Goal: Task Accomplishment & Management: Use online tool/utility

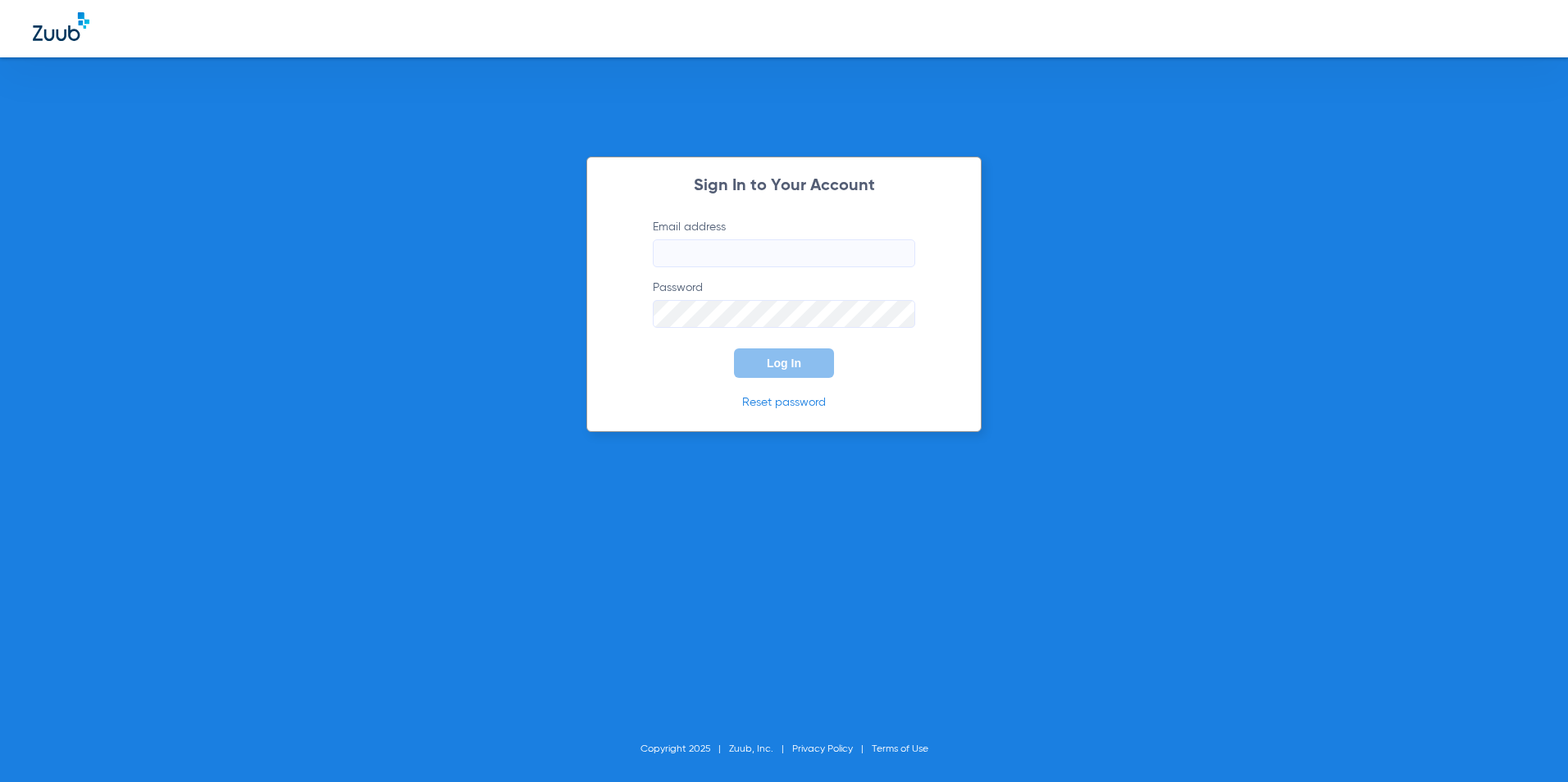
type input "[EMAIL_ADDRESS][DOMAIN_NAME]"
click at [754, 368] on button "Log In" at bounding box center [784, 363] width 100 height 29
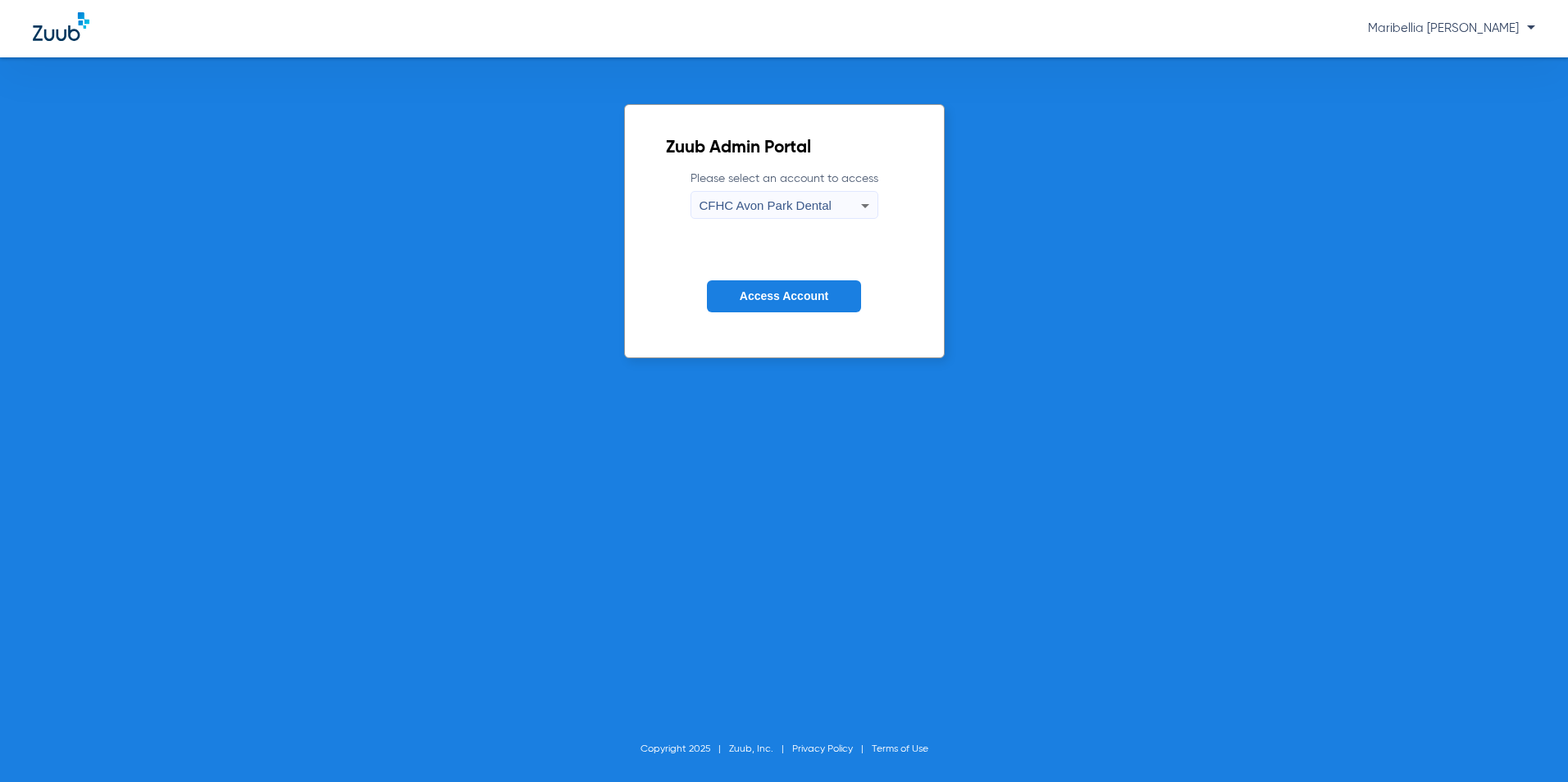
click at [806, 215] on div "CFHC Avon Park Dental" at bounding box center [780, 206] width 161 height 28
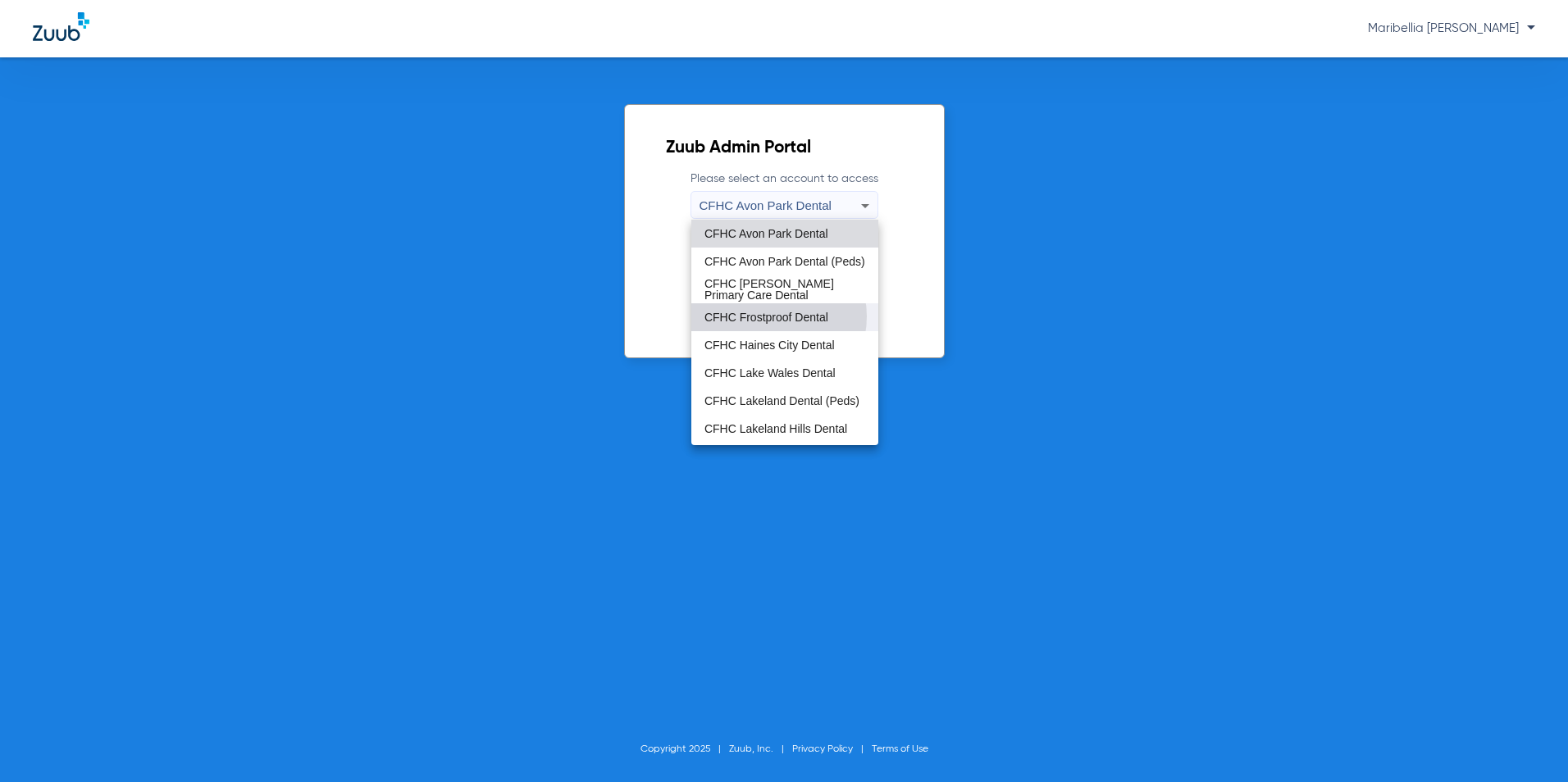
click at [767, 317] on span "CFHC Frostproof Dental" at bounding box center [766, 317] width 124 height 11
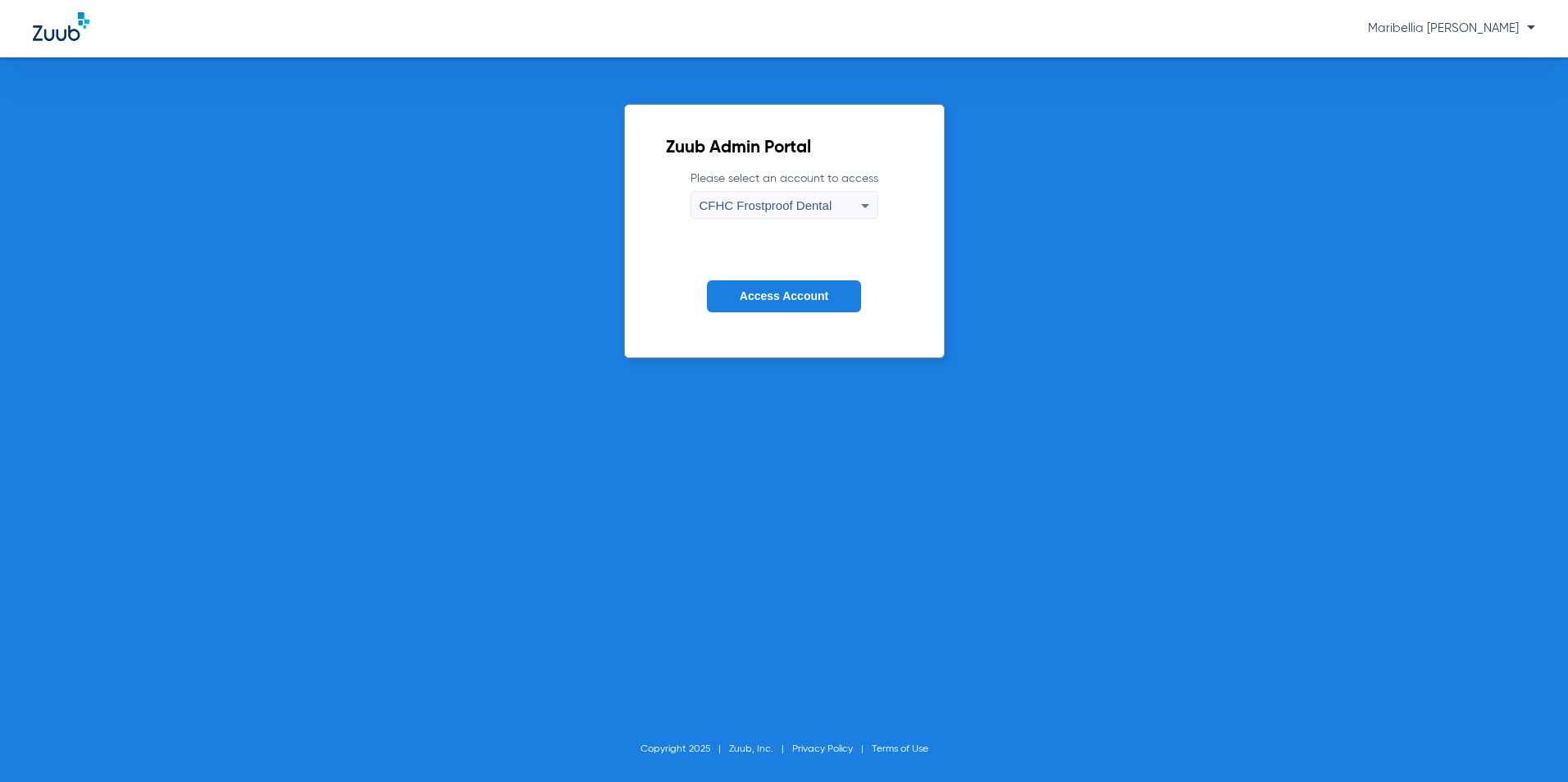
click at [772, 298] on span "Access Account" at bounding box center [784, 296] width 89 height 13
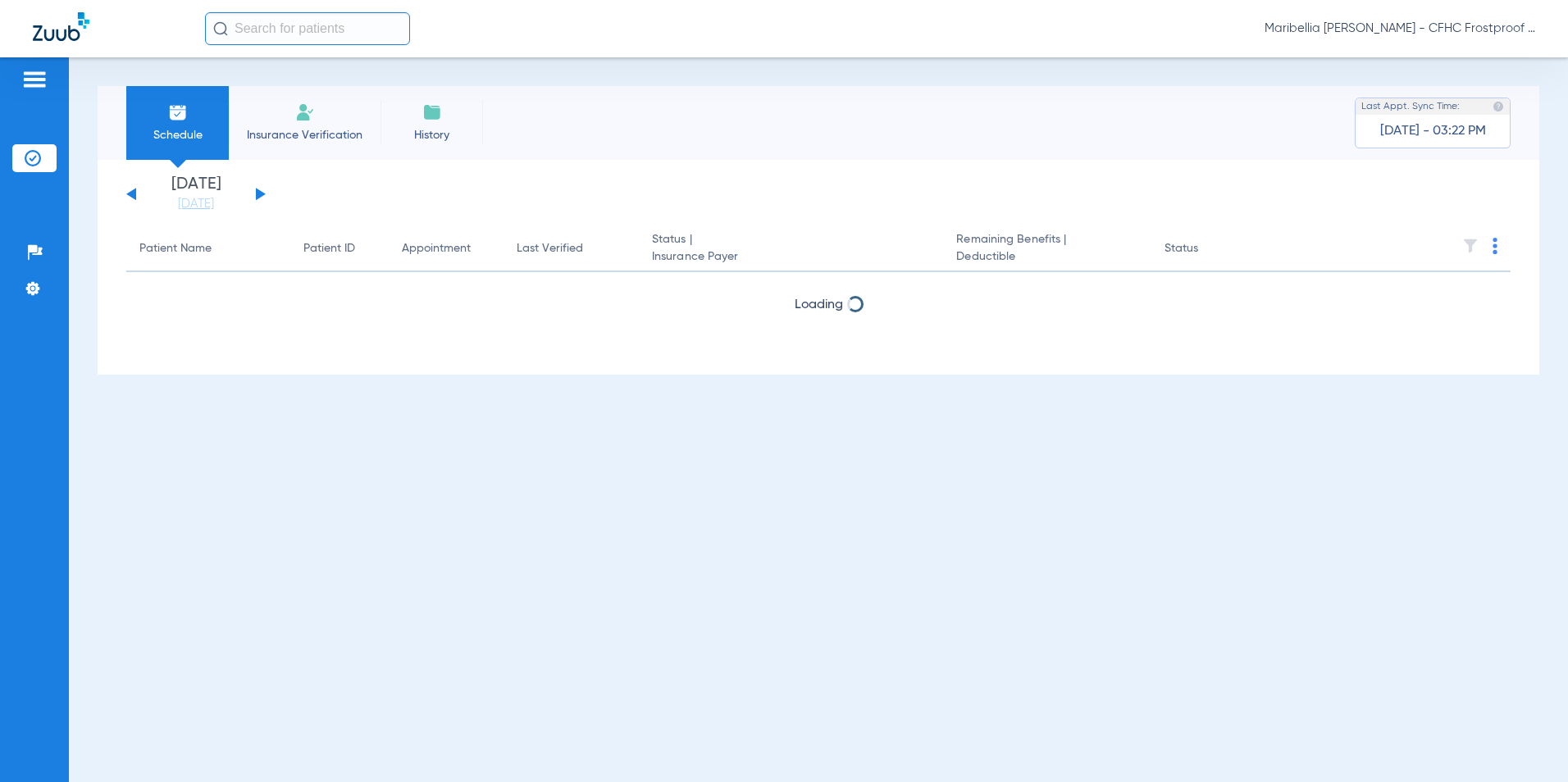
click at [255, 191] on div "[DATE] [DATE] [DATE] [DATE] [DATE] [DATE] [DATE] [DATE] [DATE] [DATE] [DATE] [D…" at bounding box center [196, 194] width 140 height 36
click at [259, 191] on button at bounding box center [260, 193] width 9 height 12
click at [51, 28] on img at bounding box center [61, 26] width 57 height 28
click at [292, 117] on li "Insurance Verification" at bounding box center [305, 123] width 152 height 74
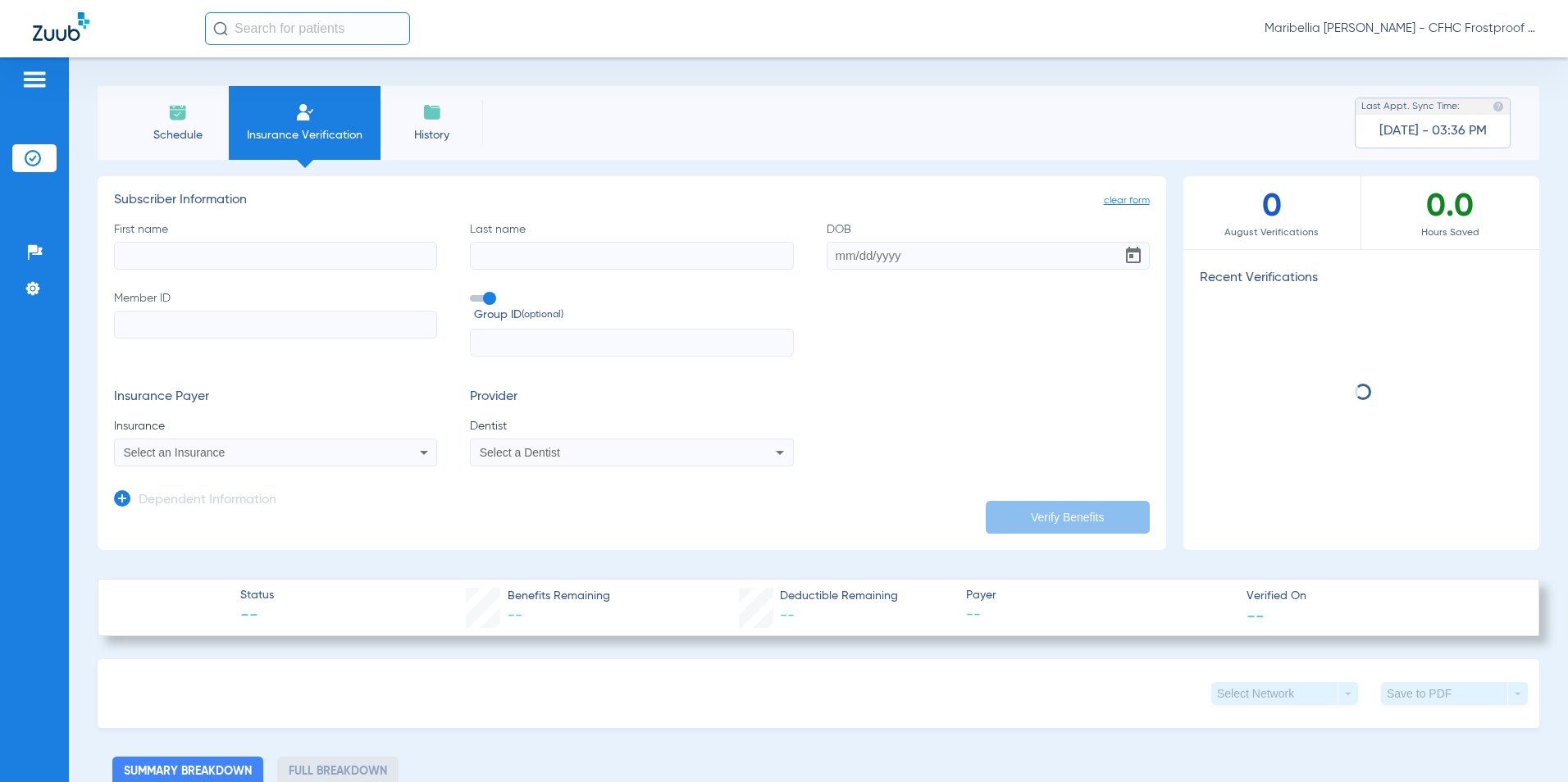
click at [159, 128] on span "Schedule" at bounding box center [177, 135] width 78 height 16
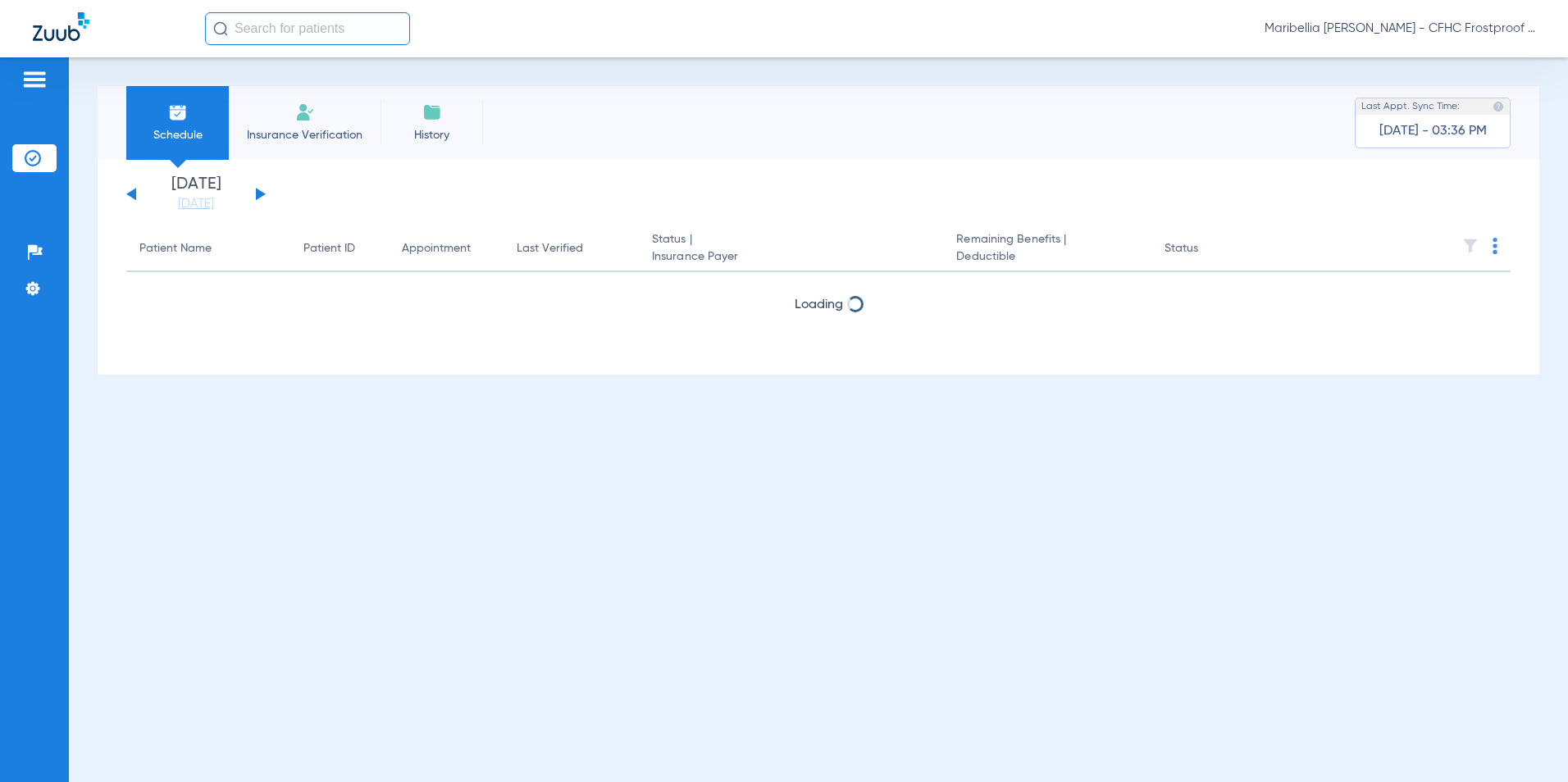
click at [1504, 36] on span "Maribellia [PERSON_NAME] - CFHC Frostproof Dental" at bounding box center [1400, 28] width 271 height 16
click at [1474, 90] on span "Log out" at bounding box center [1474, 91] width 92 height 11
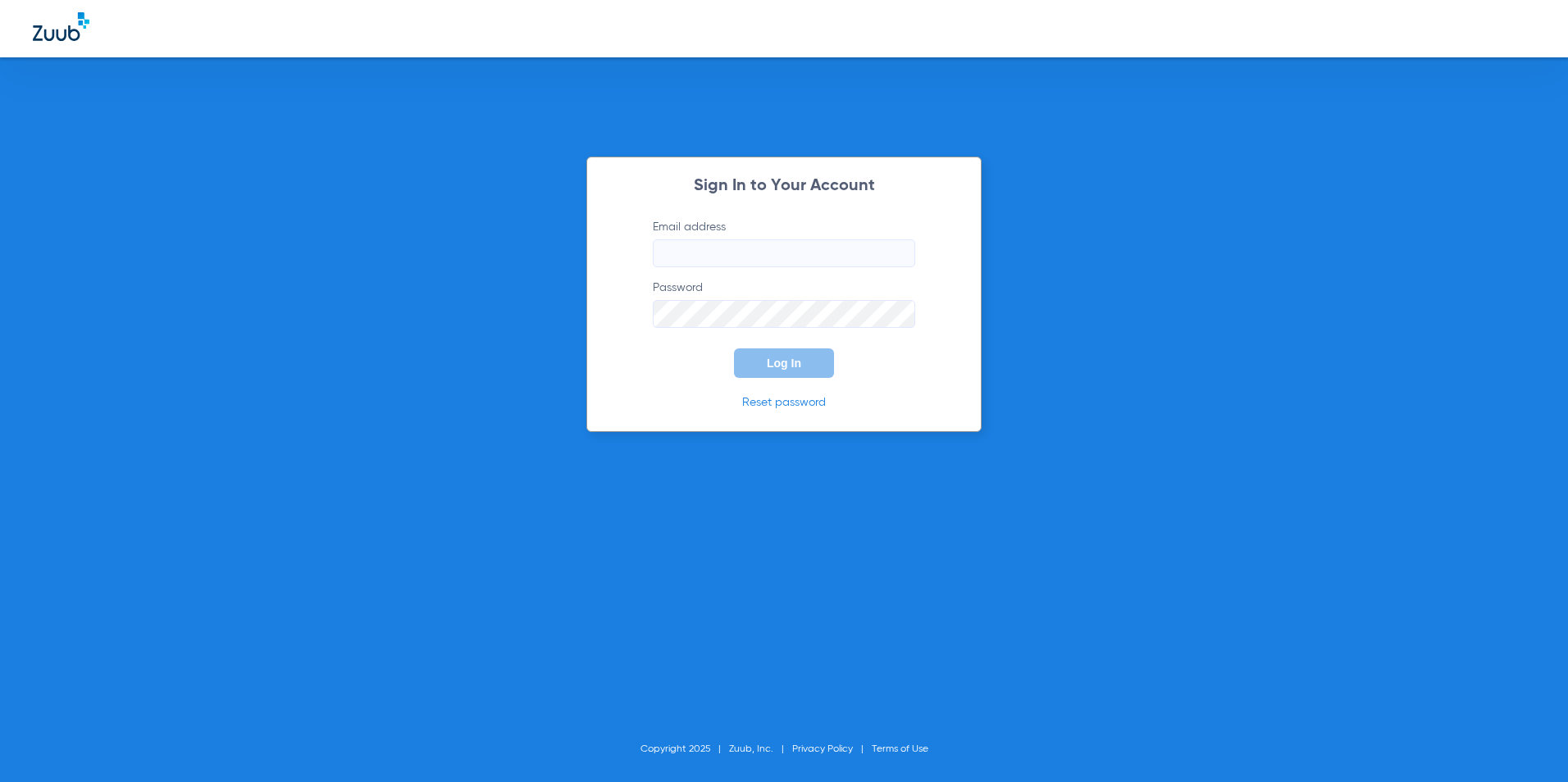
type input "[EMAIL_ADDRESS][DOMAIN_NAME]"
click at [776, 361] on span "Log In" at bounding box center [784, 363] width 35 height 13
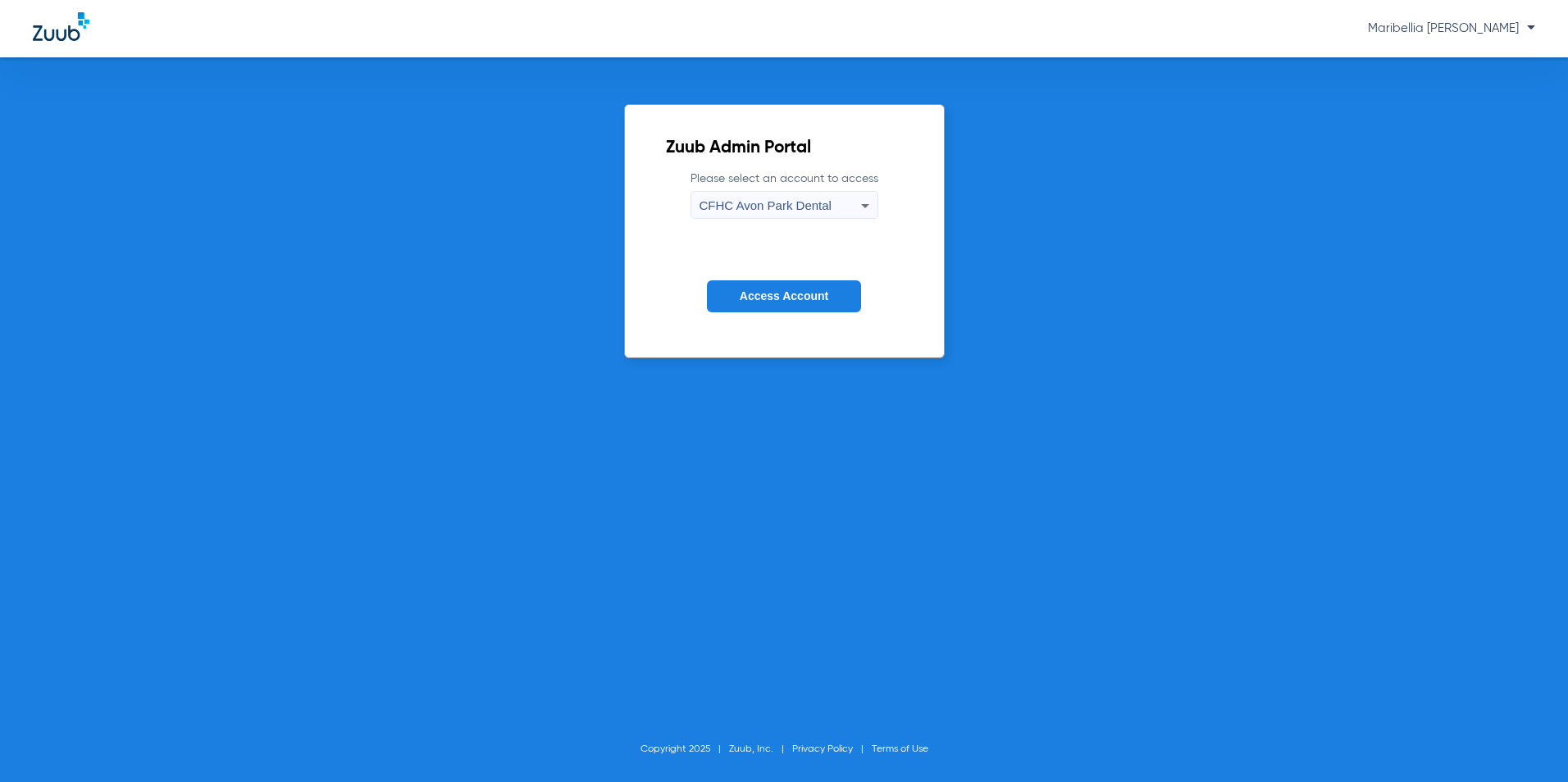
click at [768, 204] on span "CFHC Avon Park Dental" at bounding box center [766, 205] width 132 height 14
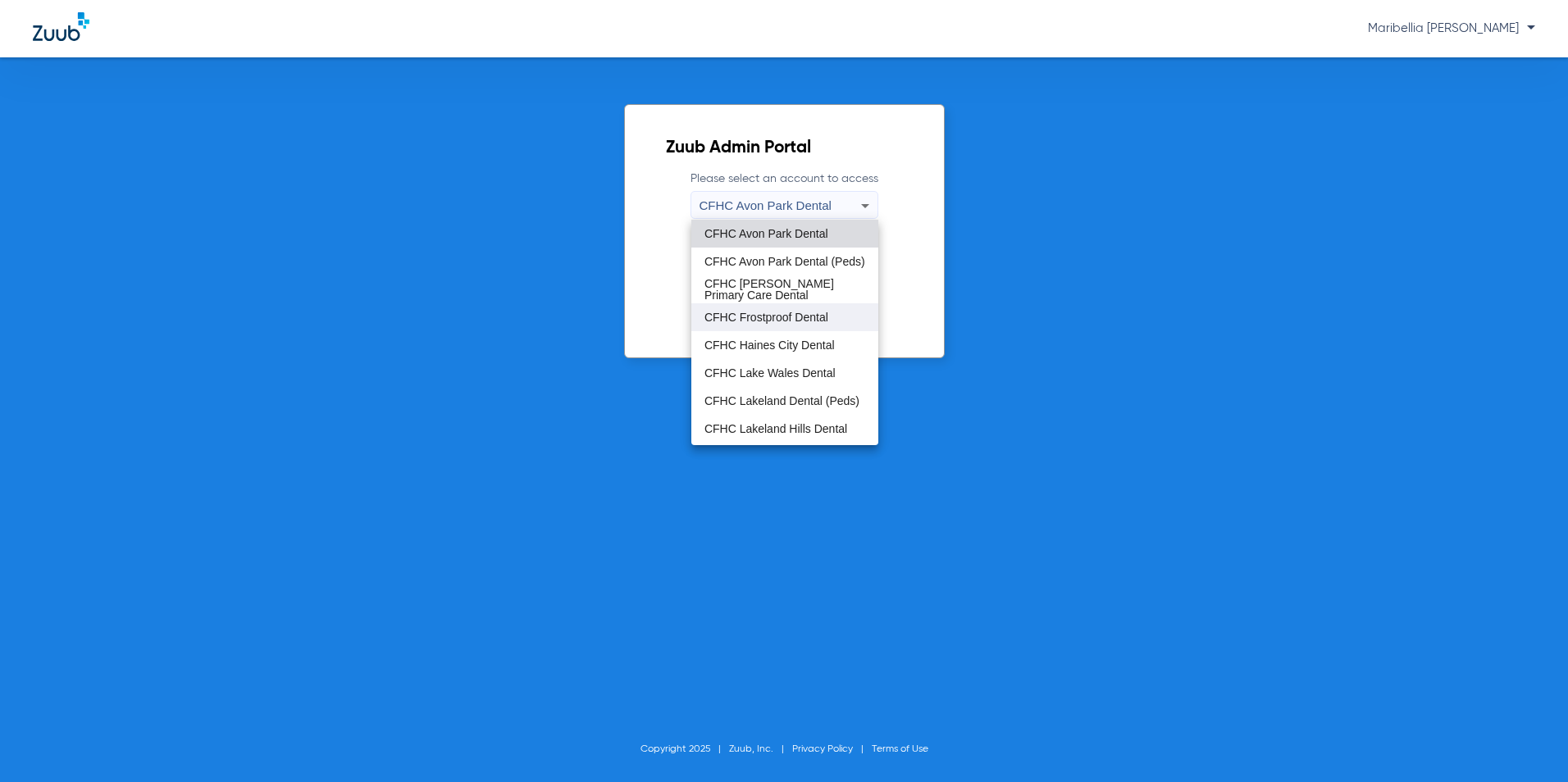
click at [776, 309] on mat-option "CFHC Frostproof Dental" at bounding box center [785, 318] width 187 height 28
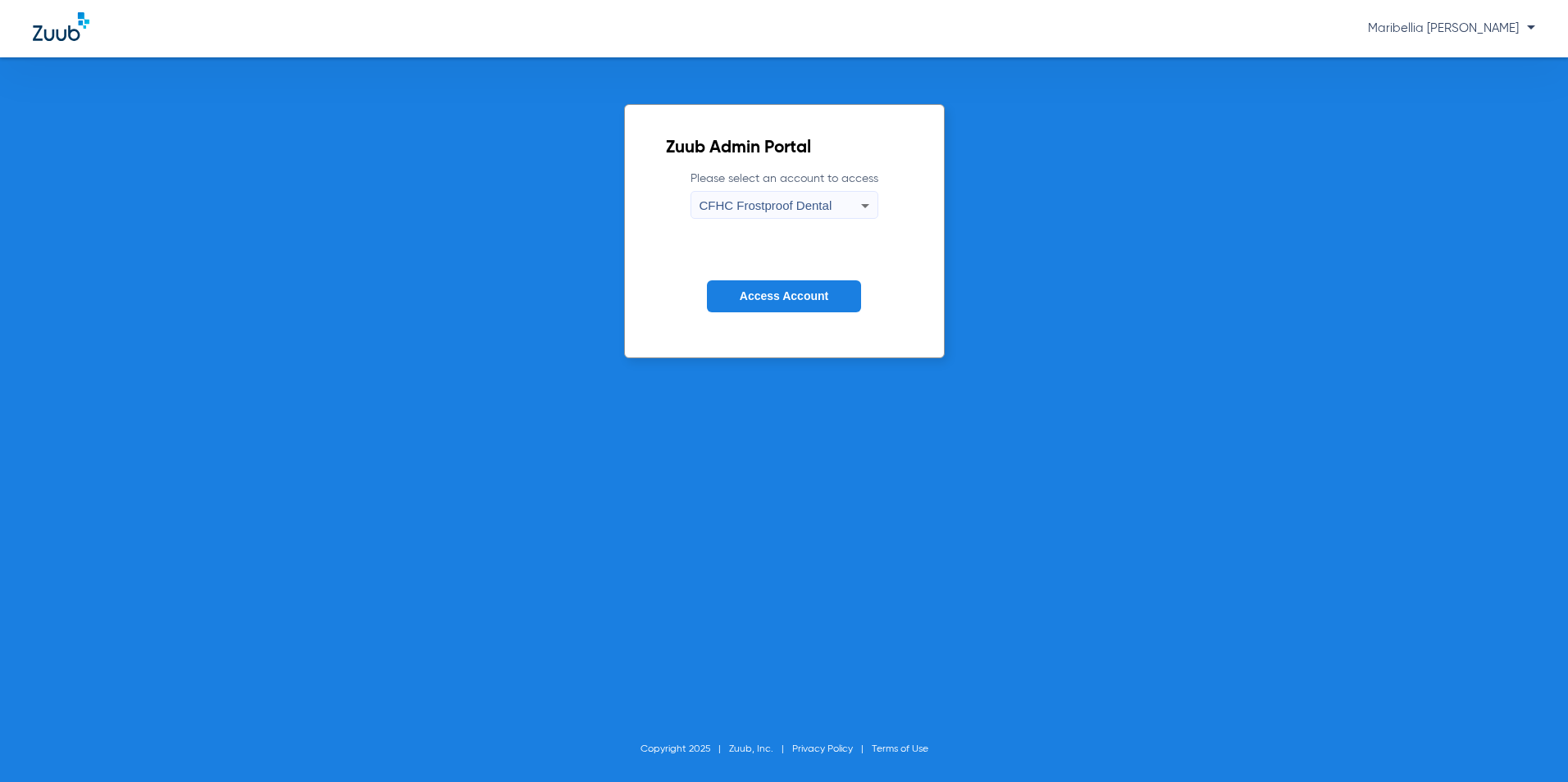
click at [751, 291] on span "Access Account" at bounding box center [784, 296] width 89 height 13
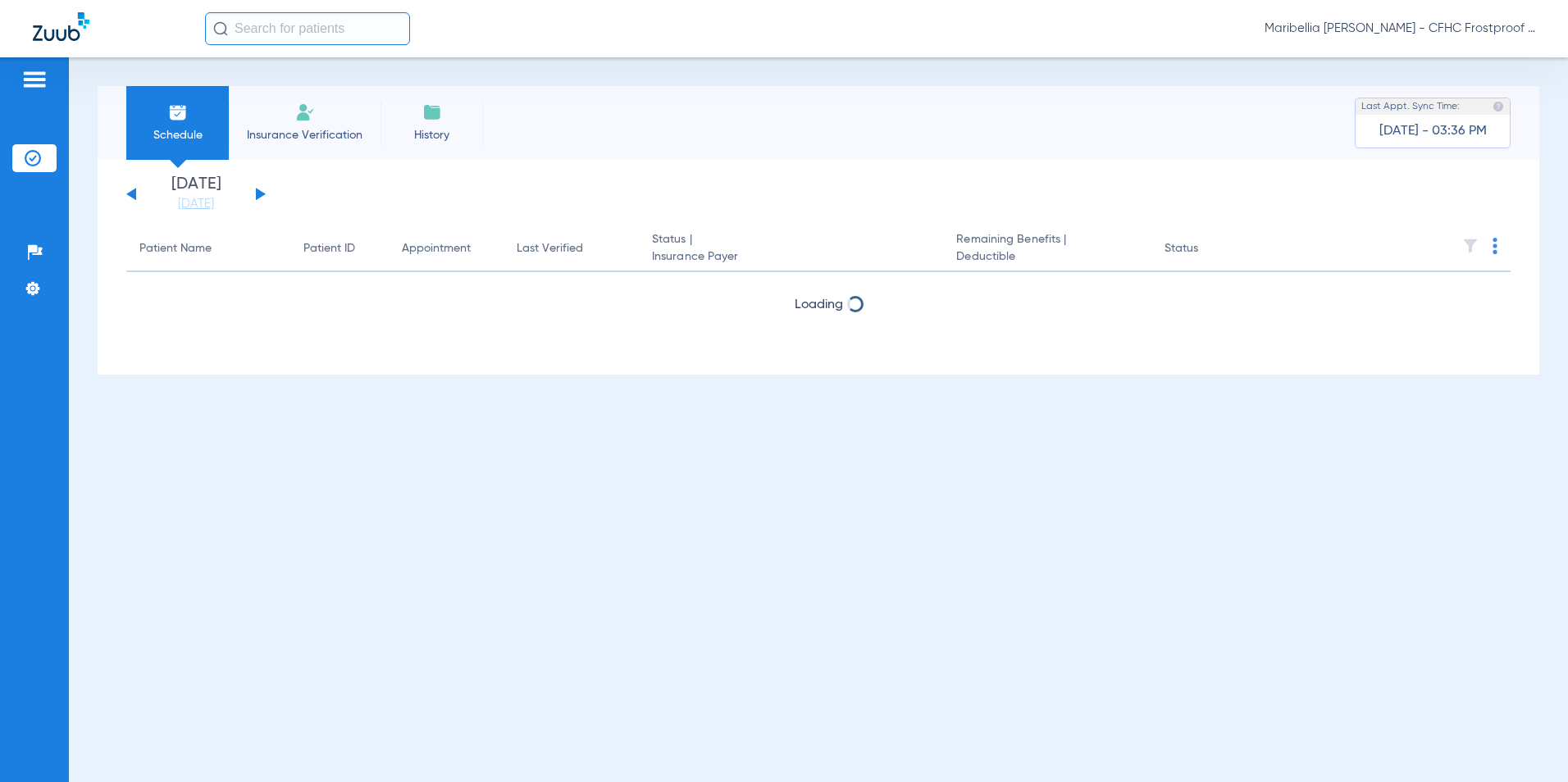
click at [284, 123] on li "Insurance Verification" at bounding box center [305, 123] width 152 height 74
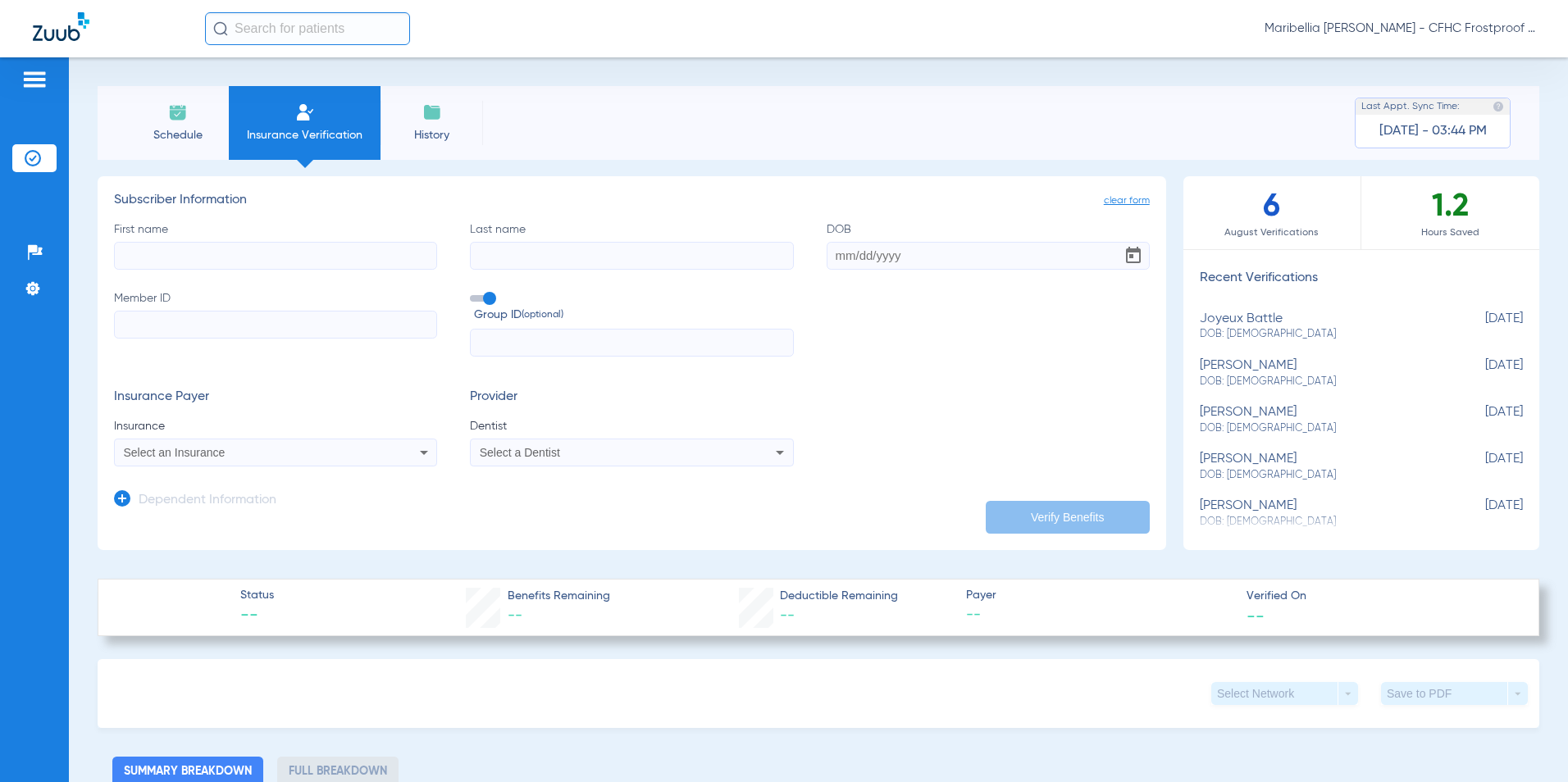
click at [1468, 35] on span "Maribellia [PERSON_NAME] - CFHC Frostproof Dental" at bounding box center [1400, 28] width 271 height 16
click at [1498, 91] on span "Log out" at bounding box center [1474, 91] width 92 height 11
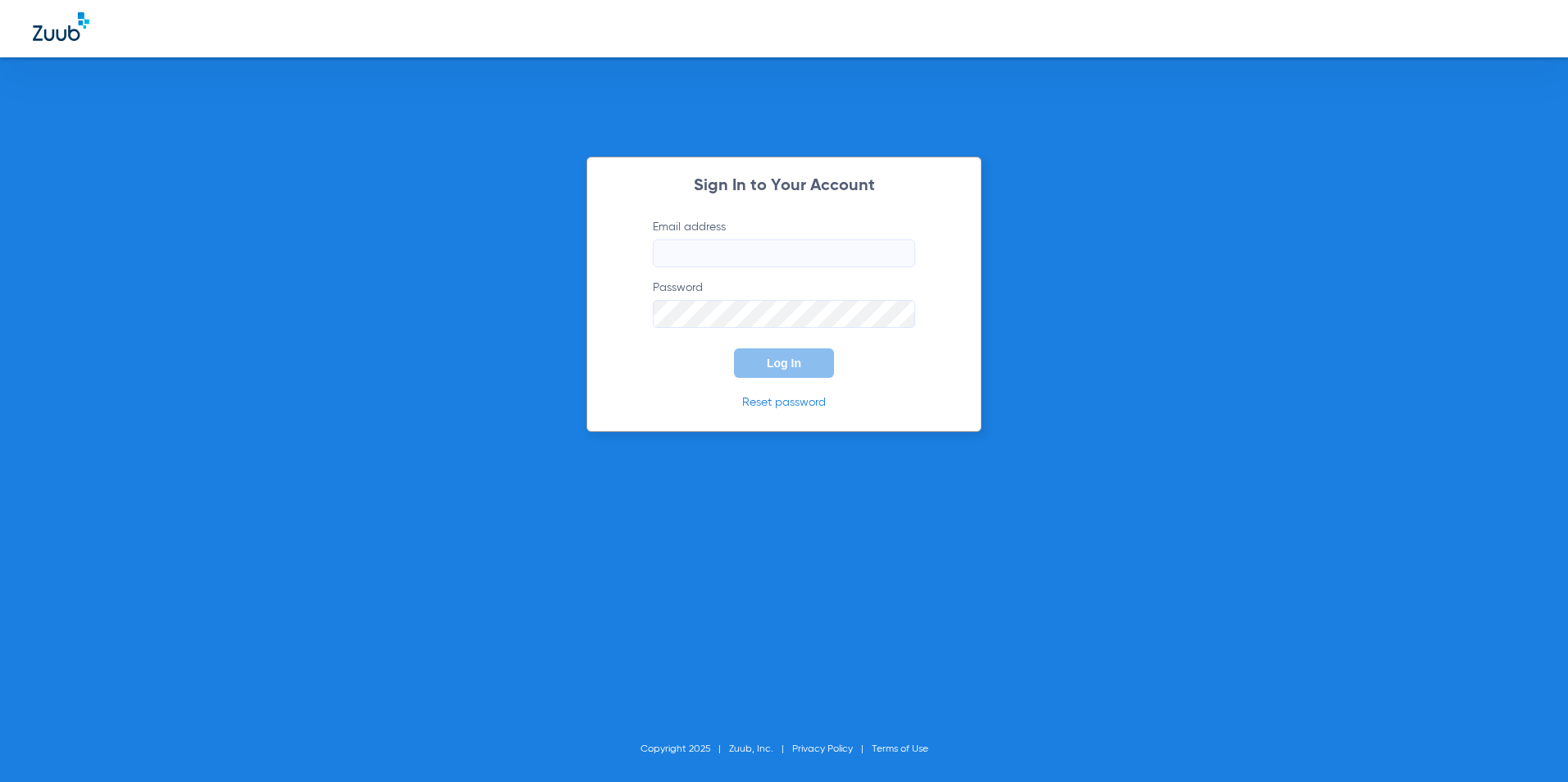
type input "[EMAIL_ADDRESS][DOMAIN_NAME]"
click at [811, 361] on button "Log In" at bounding box center [784, 363] width 100 height 29
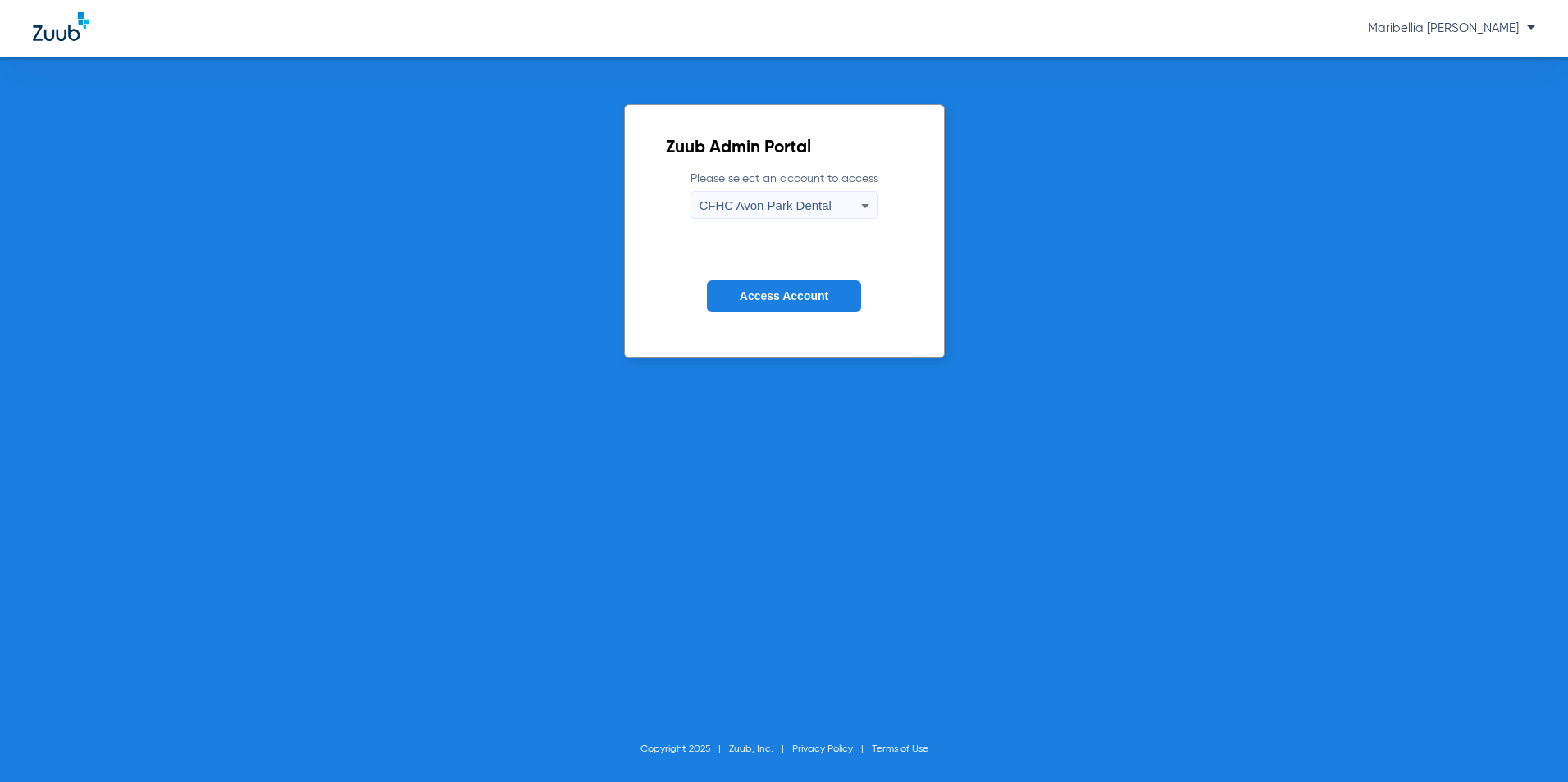
click at [785, 181] on label "Please select an account to access [GEOGRAPHIC_DATA] Dental" at bounding box center [784, 194] width 188 height 48
click at [788, 201] on span "CFHC Avon Park Dental" at bounding box center [766, 205] width 132 height 14
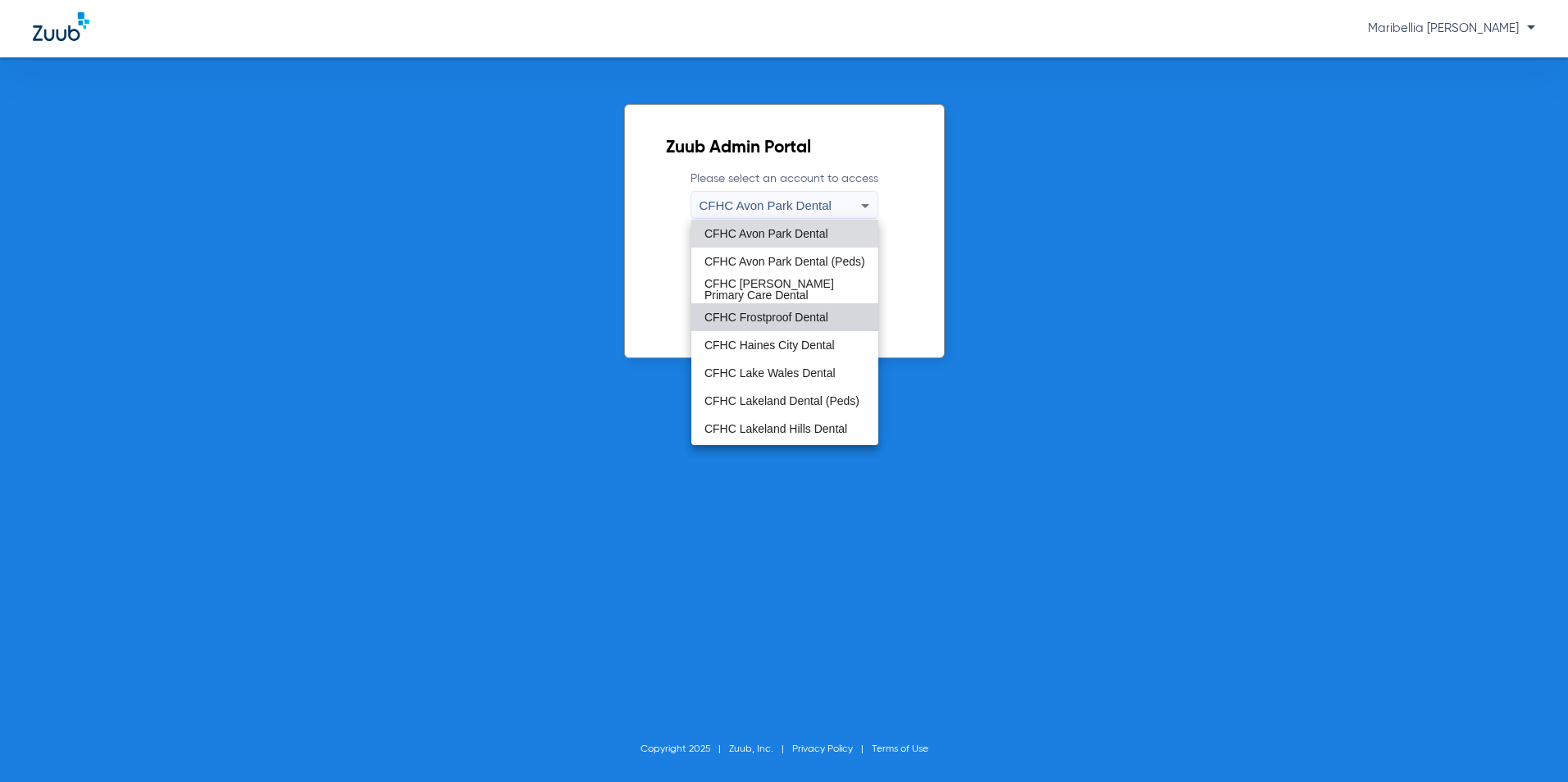
click at [806, 311] on span "CFHC Frostproof Dental" at bounding box center [766, 317] width 124 height 11
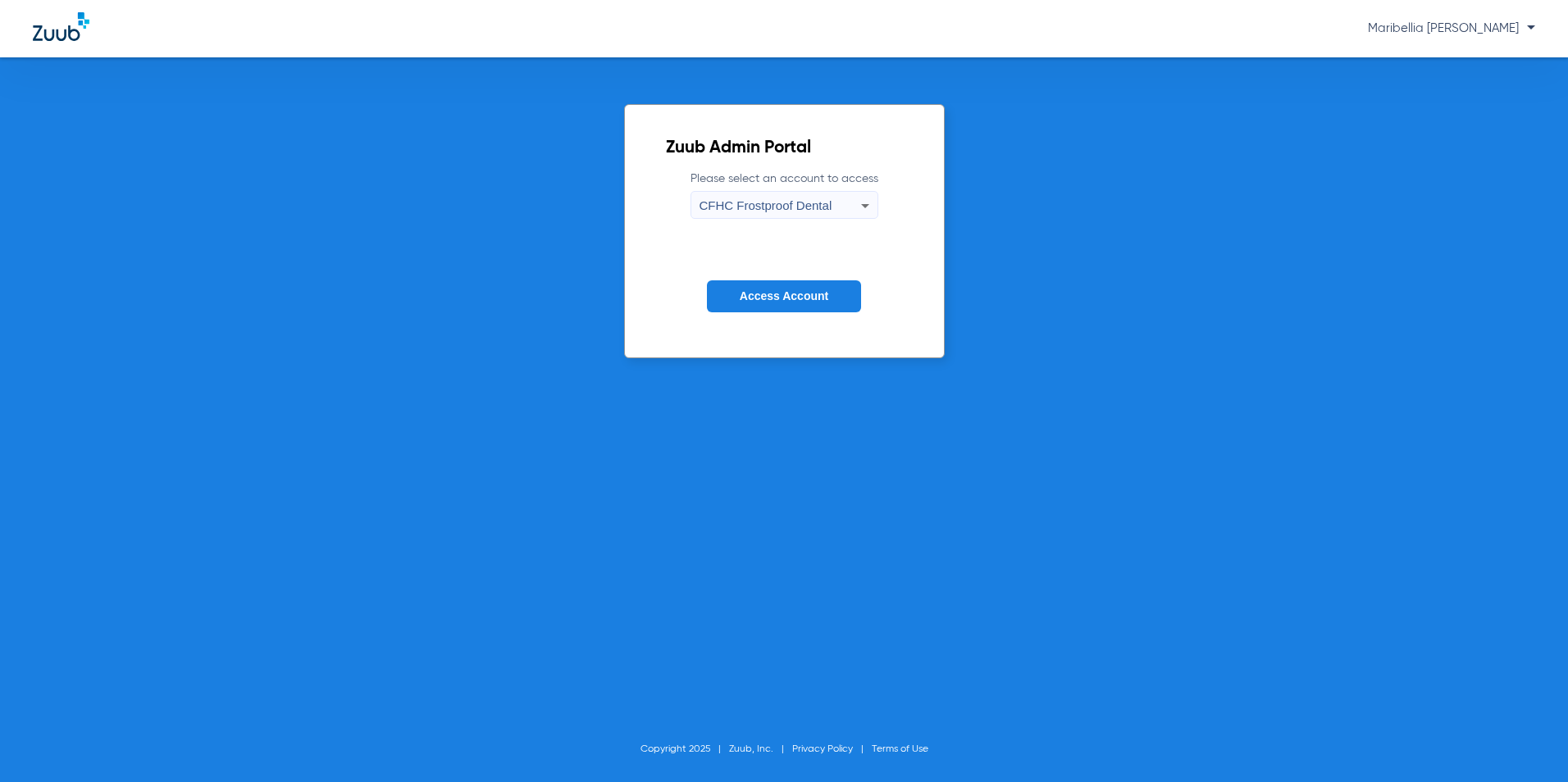
click at [800, 287] on button "Access Account" at bounding box center [783, 296] width 154 height 32
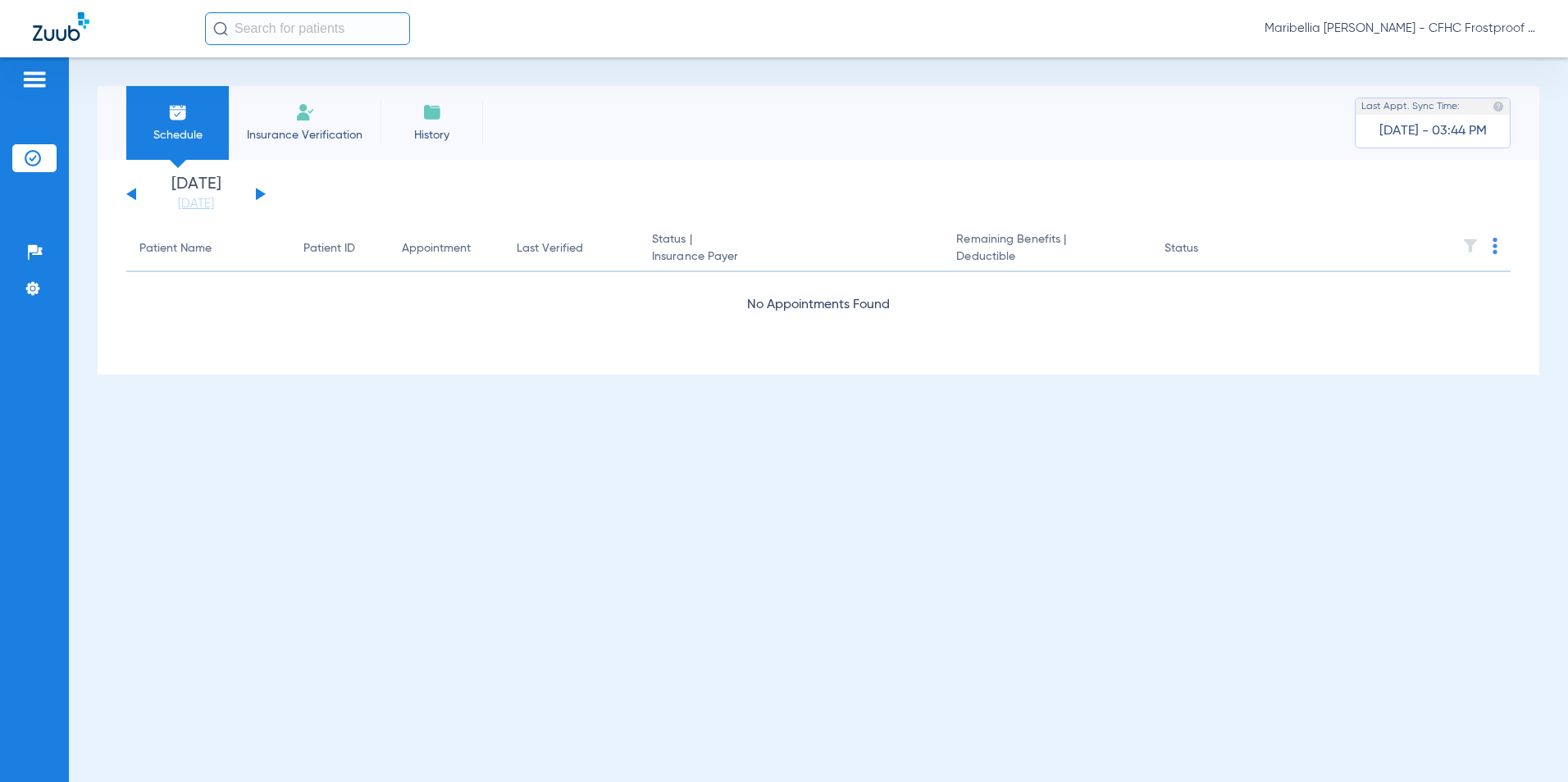
click at [254, 191] on div "[DATE] [DATE] [DATE] [DATE] [DATE] [DATE] [DATE] [DATE] [DATE] [DATE] [DATE] [D…" at bounding box center [196, 194] width 140 height 36
click at [258, 191] on button at bounding box center [260, 193] width 9 height 12
click at [288, 146] on li "Insurance Verification" at bounding box center [305, 123] width 152 height 74
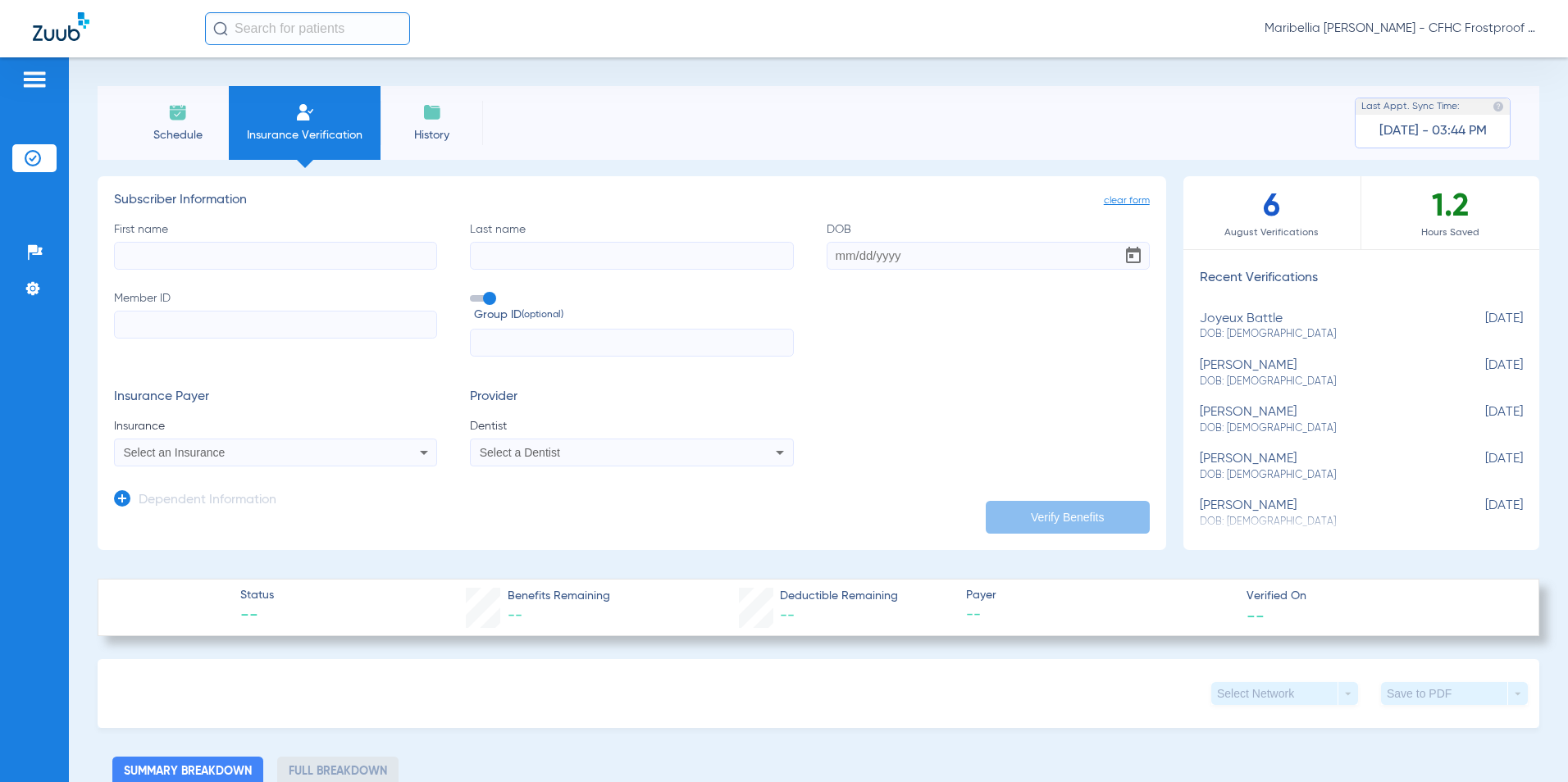
click at [175, 137] on span "Schedule" at bounding box center [177, 135] width 78 height 16
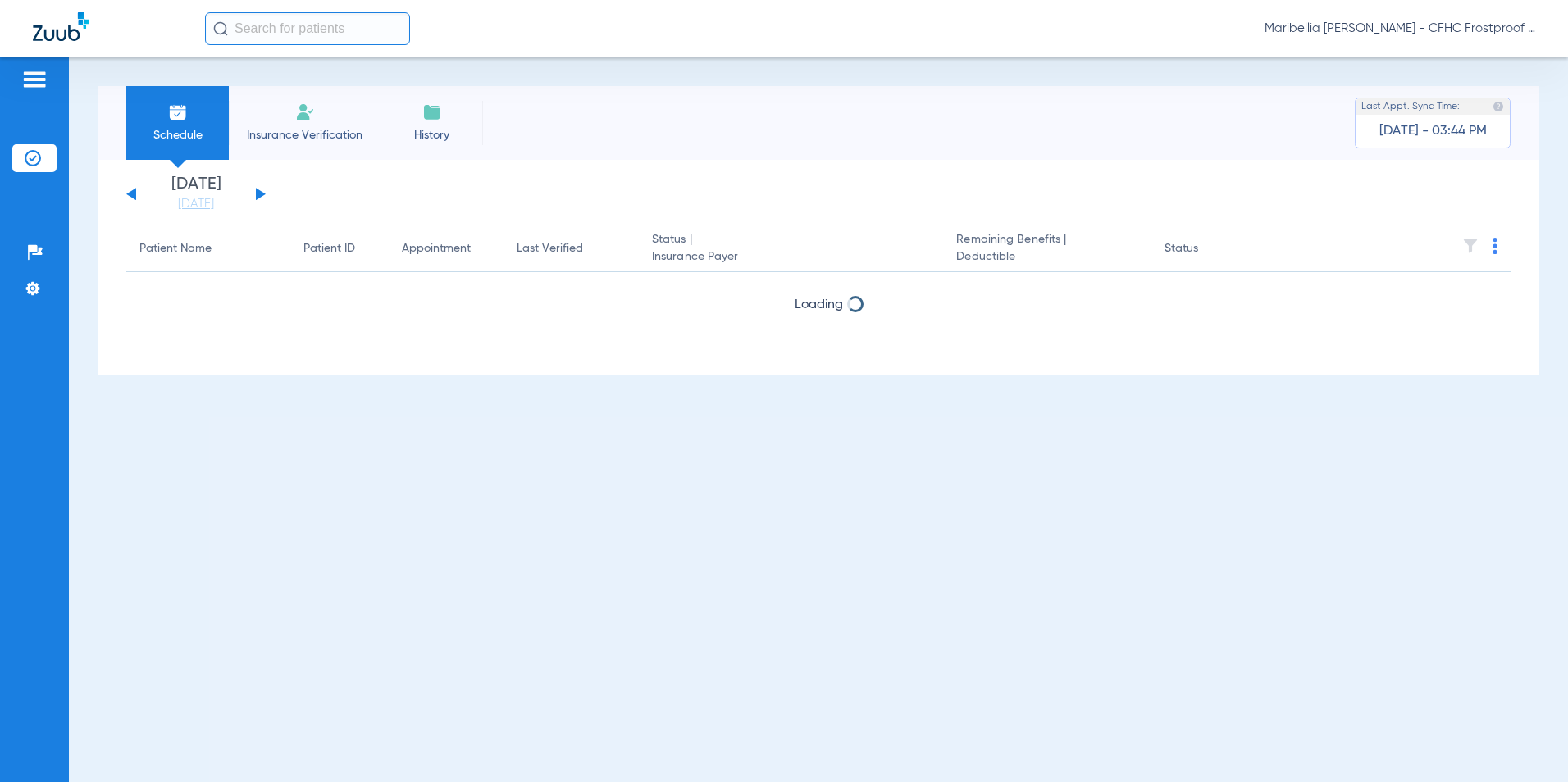
click at [441, 140] on span "History" at bounding box center [431, 135] width 78 height 16
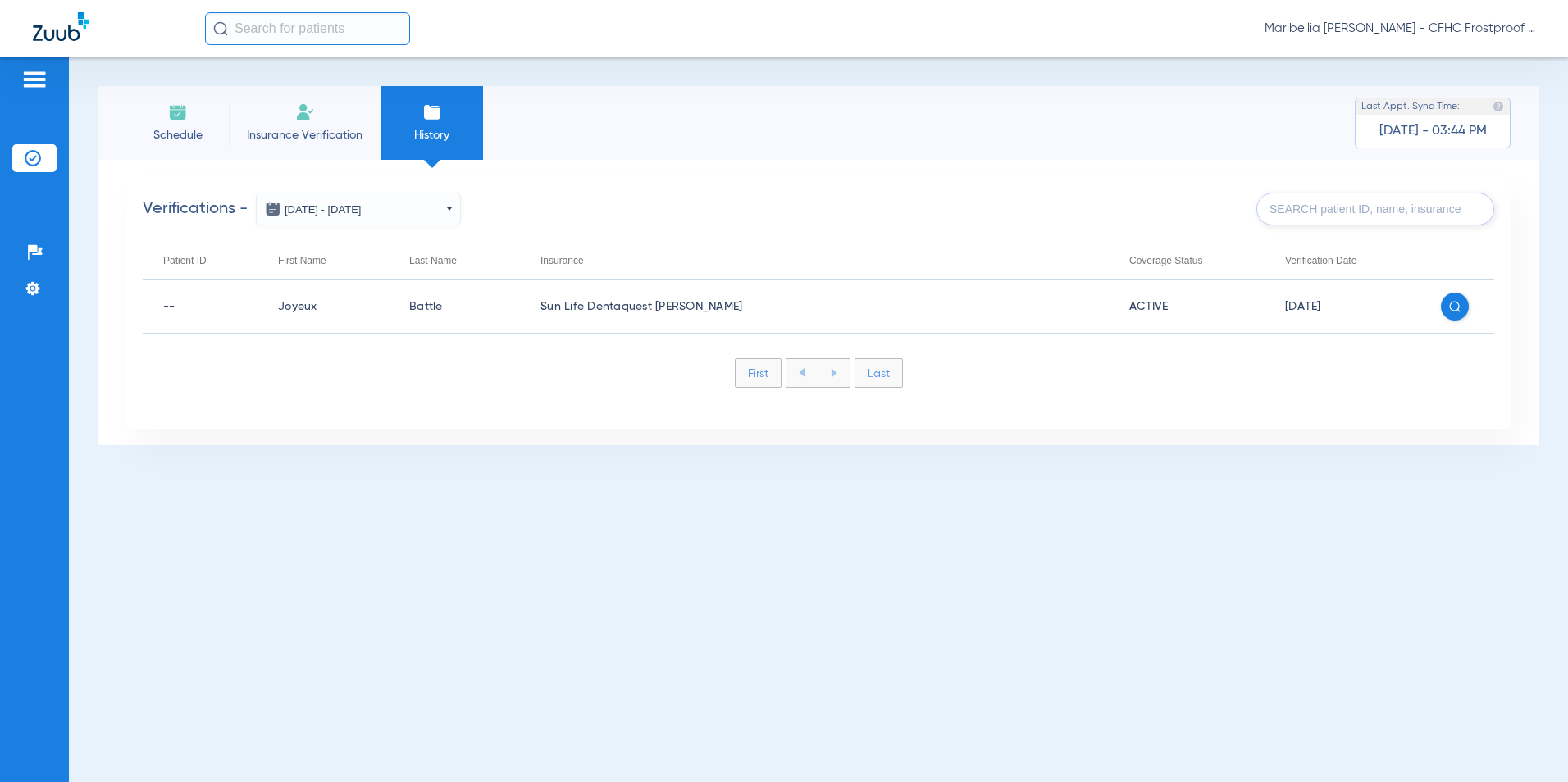
click at [209, 125] on li "Schedule" at bounding box center [177, 123] width 103 height 74
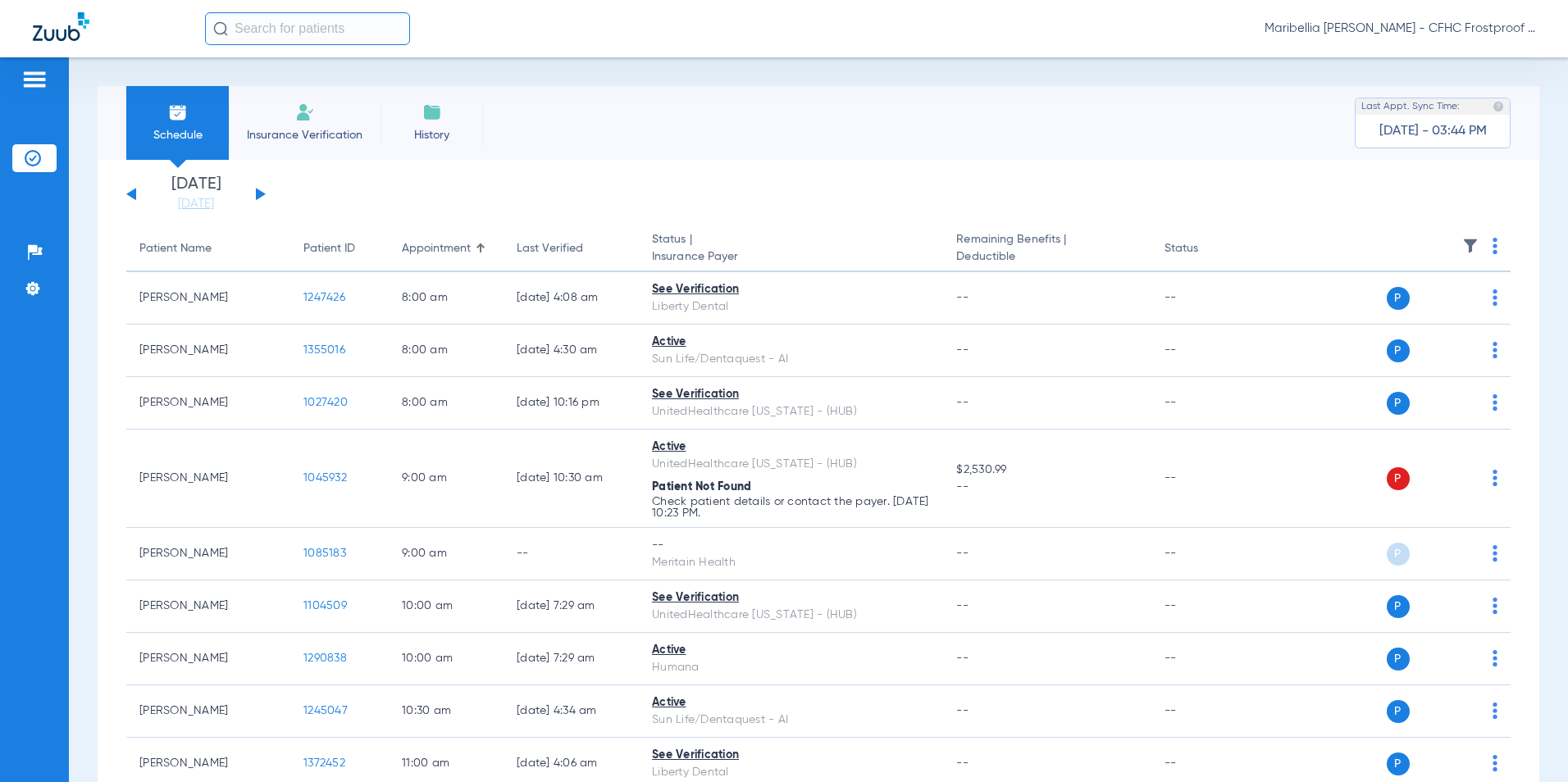
click at [286, 125] on li "Insurance Verification" at bounding box center [305, 123] width 152 height 74
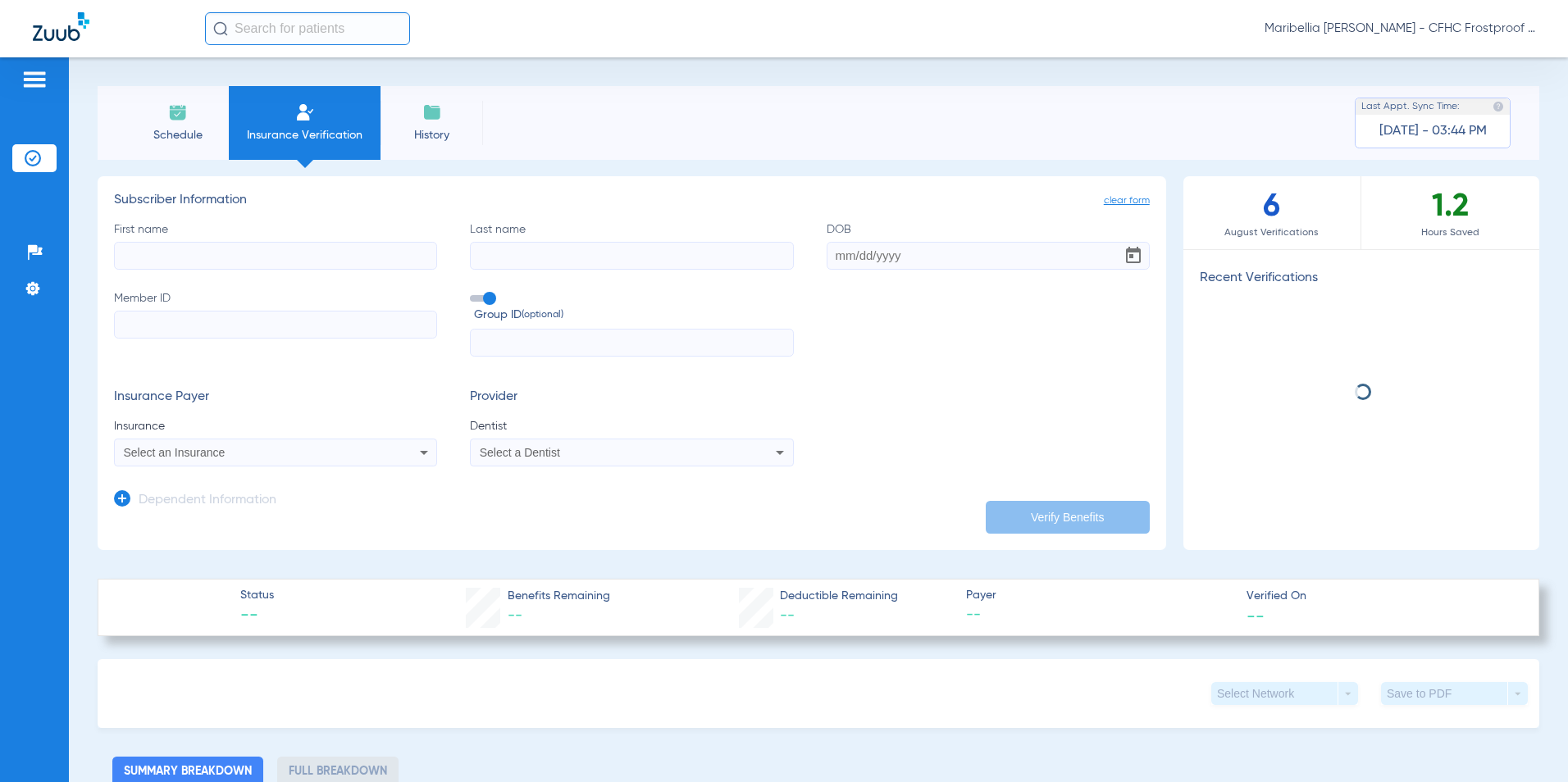
click at [198, 127] on span "Schedule" at bounding box center [177, 135] width 78 height 16
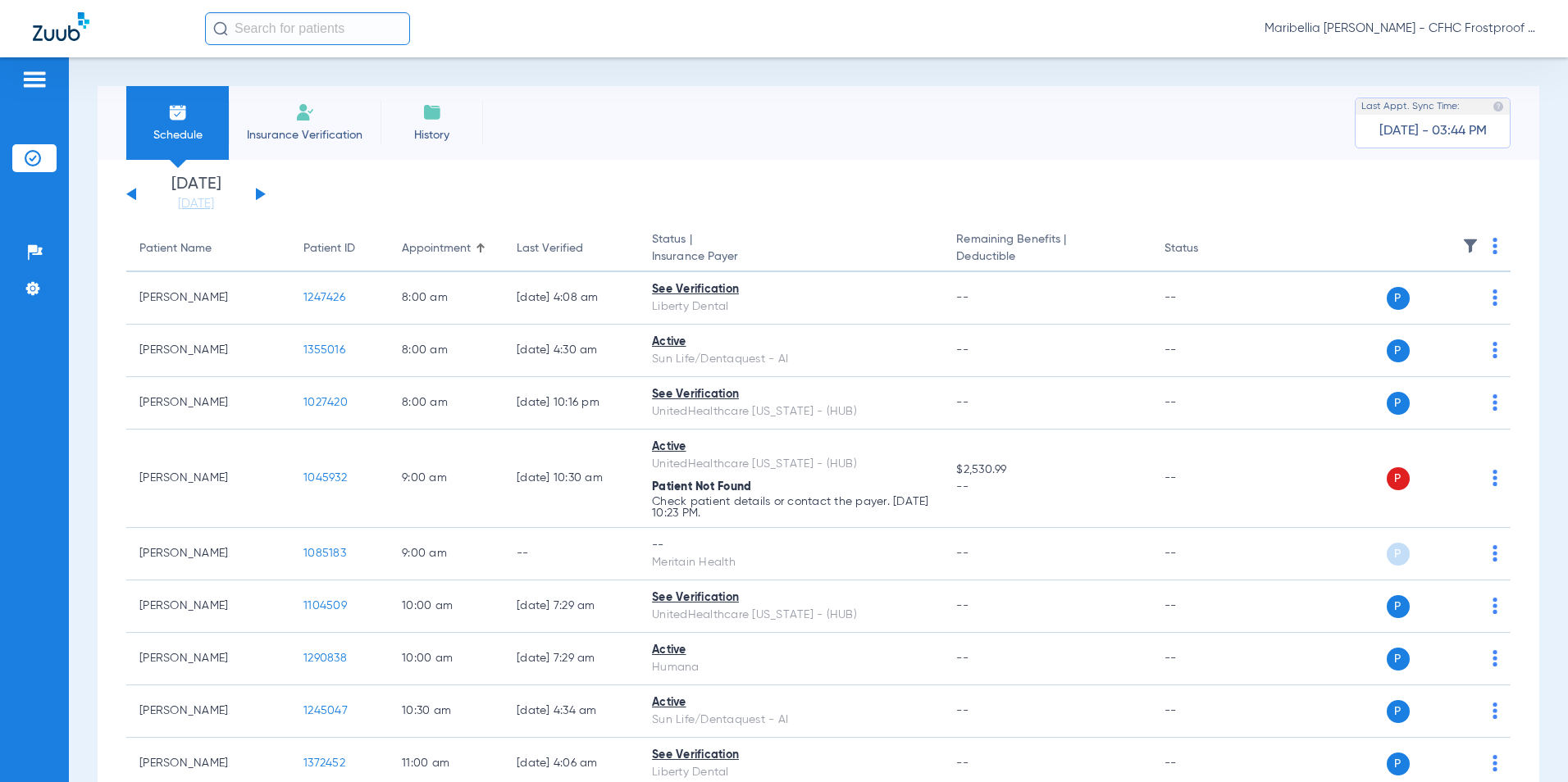
click at [311, 144] on li "Insurance Verification" at bounding box center [305, 123] width 152 height 74
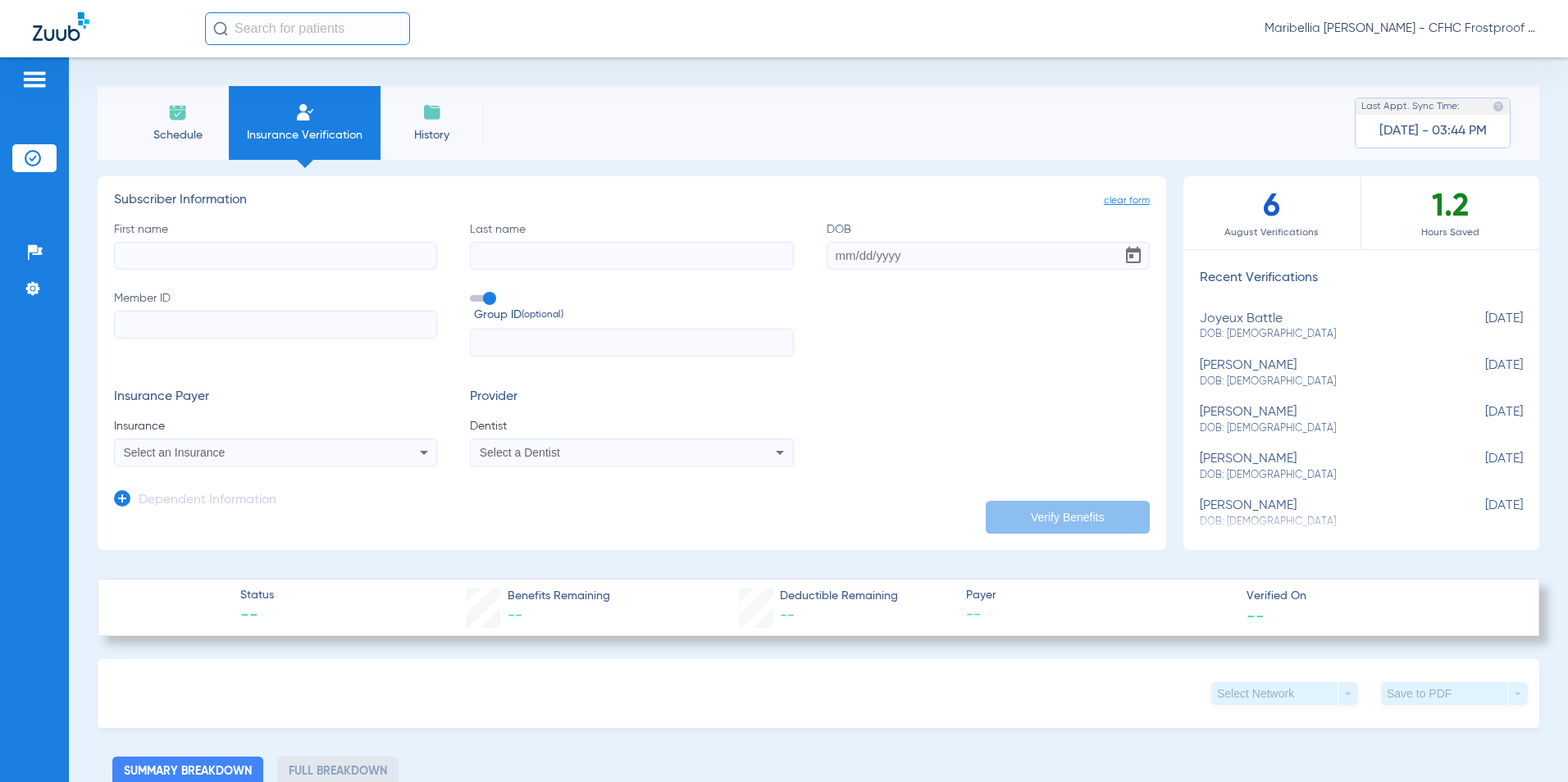
click at [29, 183] on ul "Insurance Verification" at bounding box center [34, 166] width 44 height 44
click at [35, 151] on img at bounding box center [32, 158] width 16 height 16
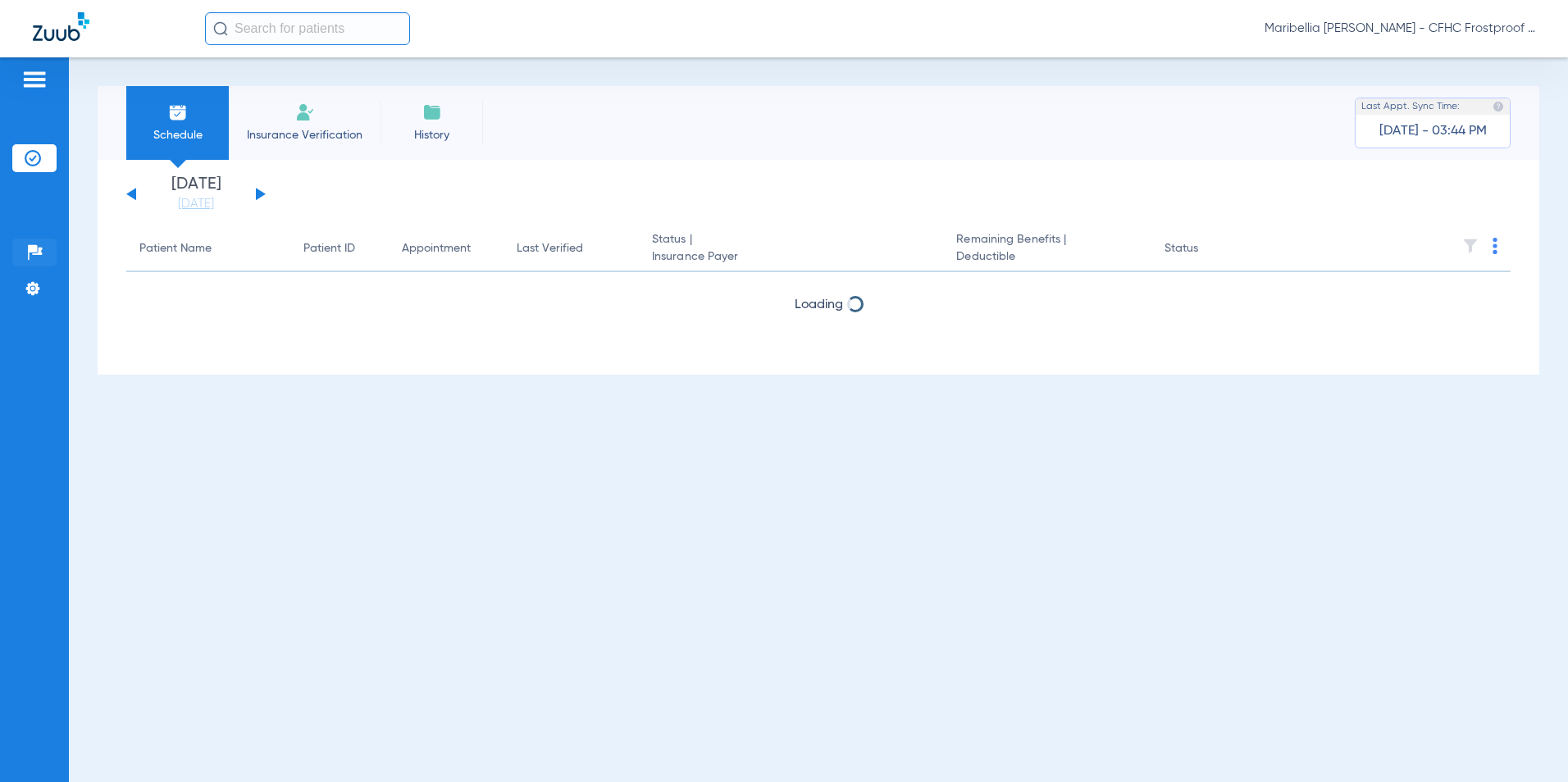
drag, startPoint x: 35, startPoint y: 230, endPoint x: 32, endPoint y: 252, distance: 22.2
click at [35, 239] on div "Patients Insurance Verification Setup Help Center Settings" at bounding box center [34, 448] width 69 height 782
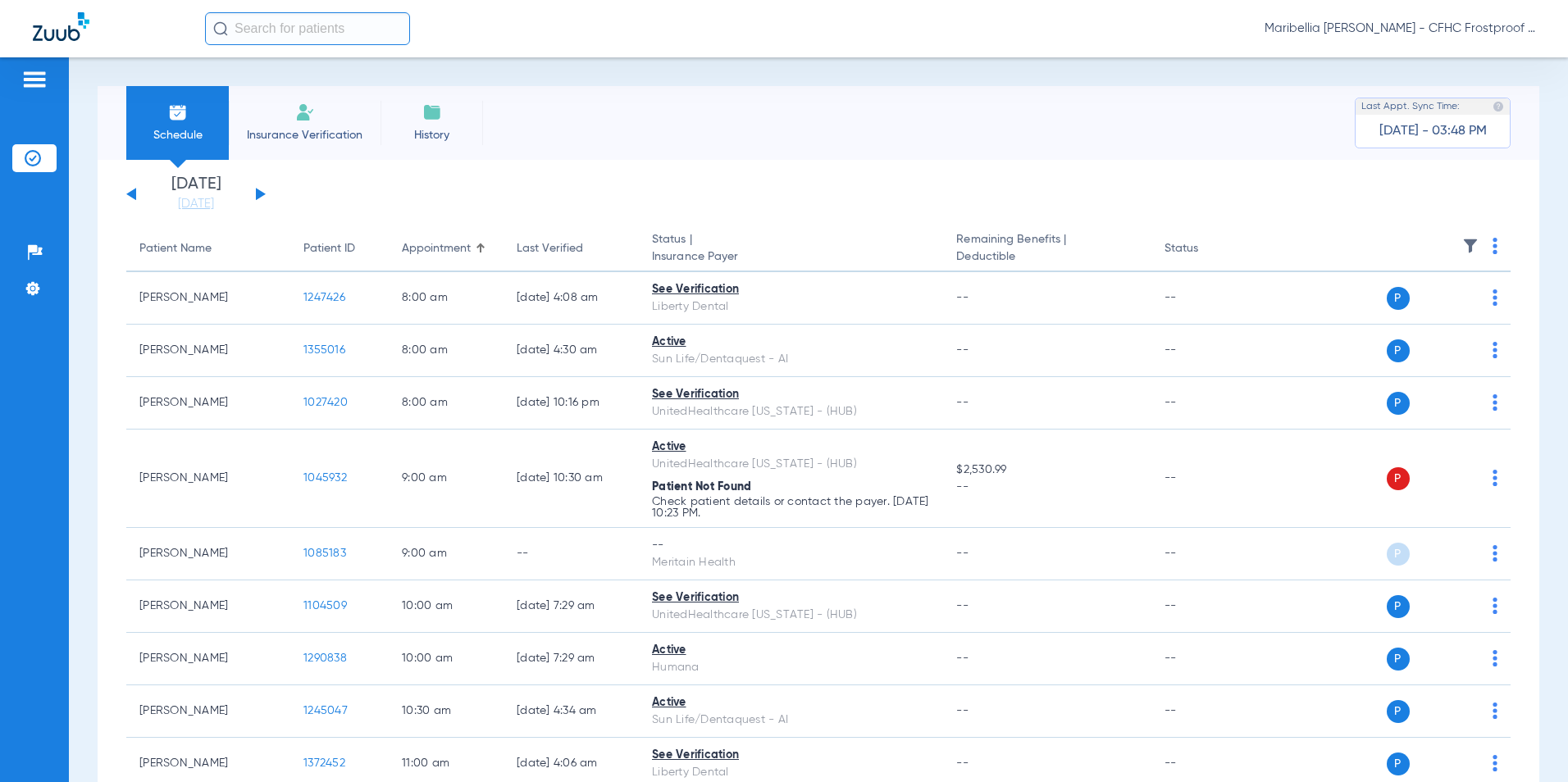
click at [36, 157] on img at bounding box center [32, 158] width 16 height 16
click at [276, 116] on li "Insurance Verification" at bounding box center [305, 123] width 152 height 74
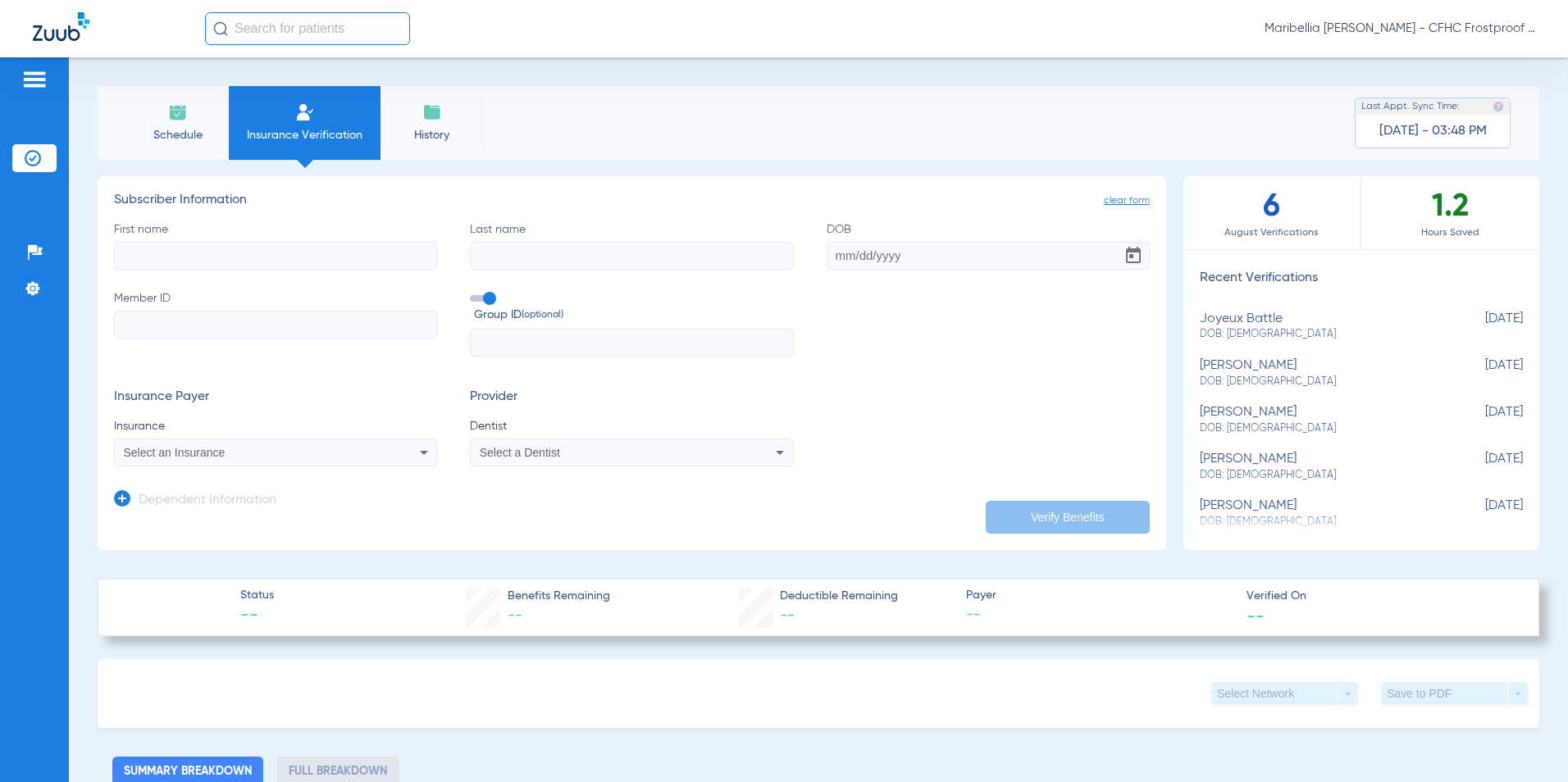
click at [158, 120] on li "Schedule" at bounding box center [177, 123] width 103 height 74
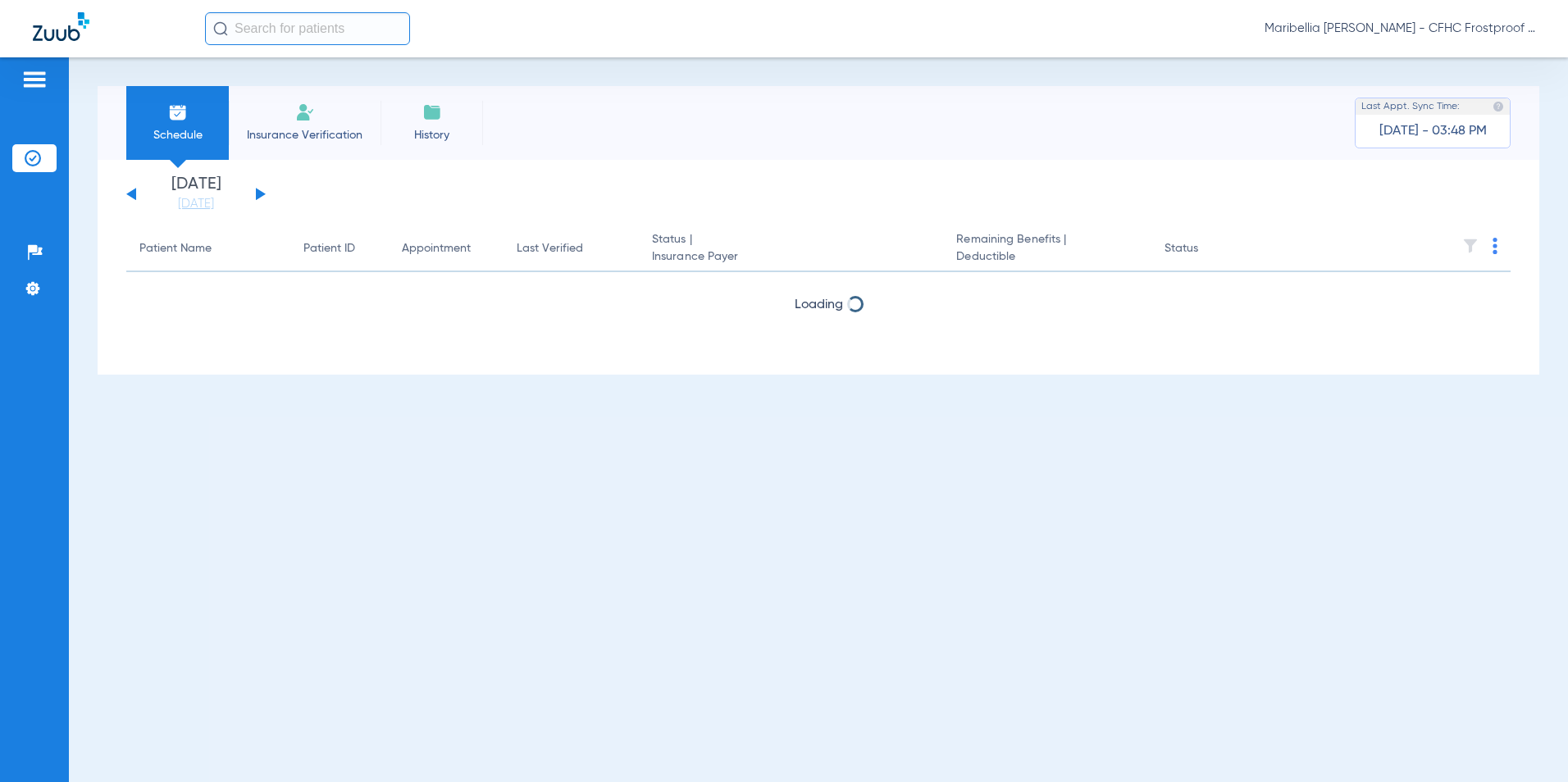
click at [286, 97] on li "Insurance Verification" at bounding box center [305, 123] width 152 height 74
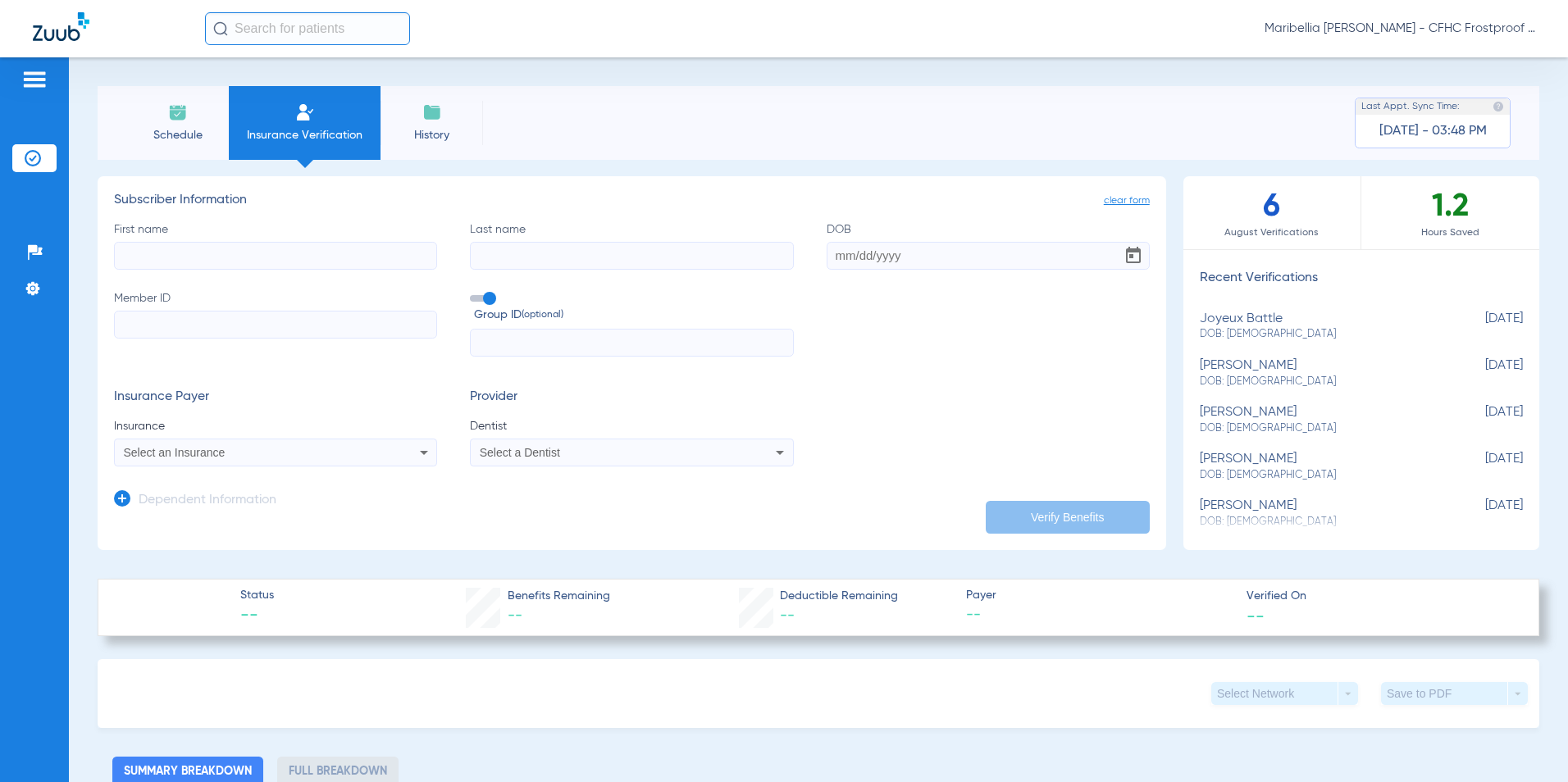
click at [192, 131] on span "Schedule" at bounding box center [177, 135] width 78 height 16
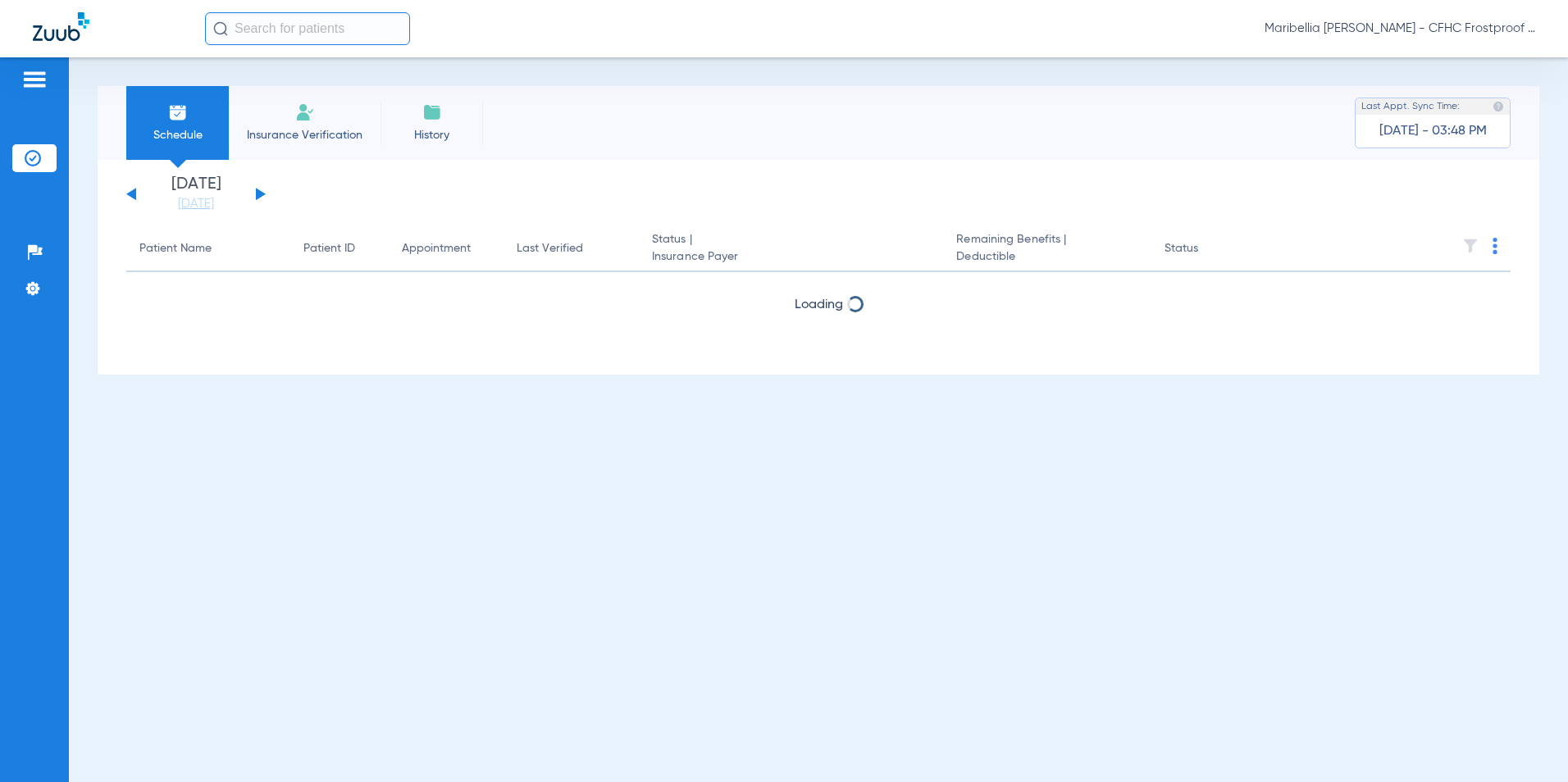
click at [192, 131] on span "Schedule" at bounding box center [177, 135] width 78 height 16
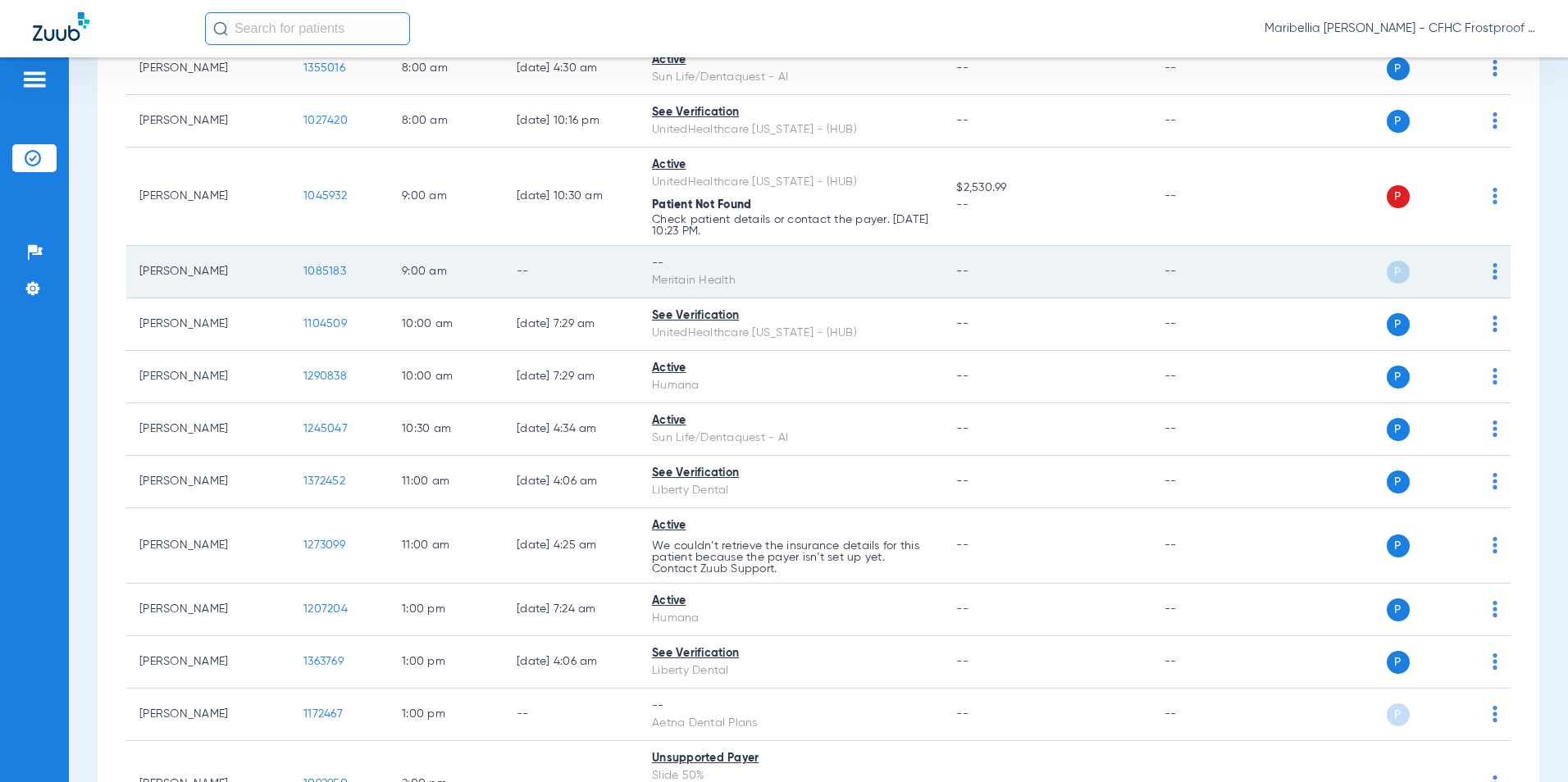
scroll to position [133, 0]
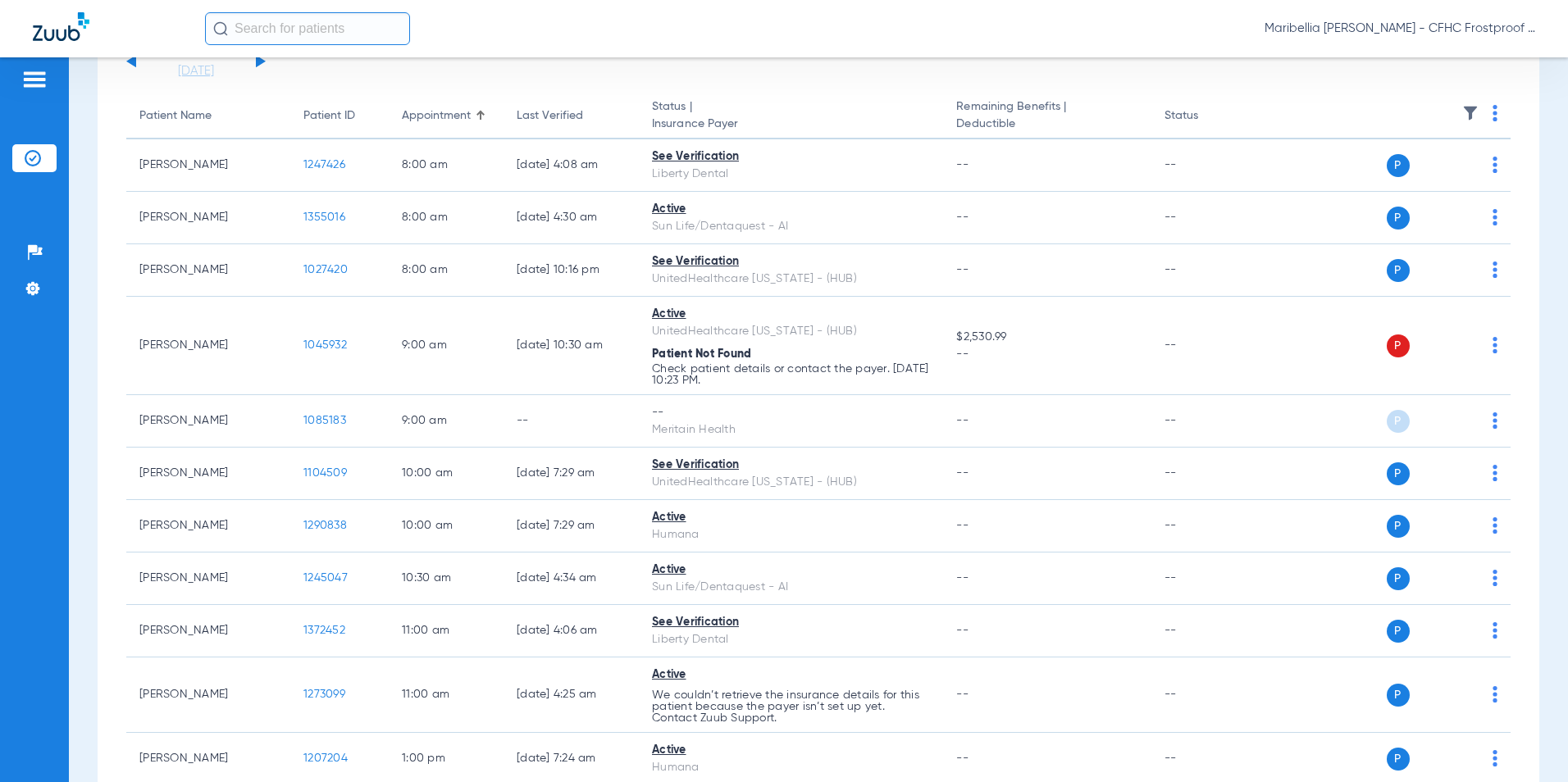
click at [260, 62] on button at bounding box center [260, 60] width 9 height 12
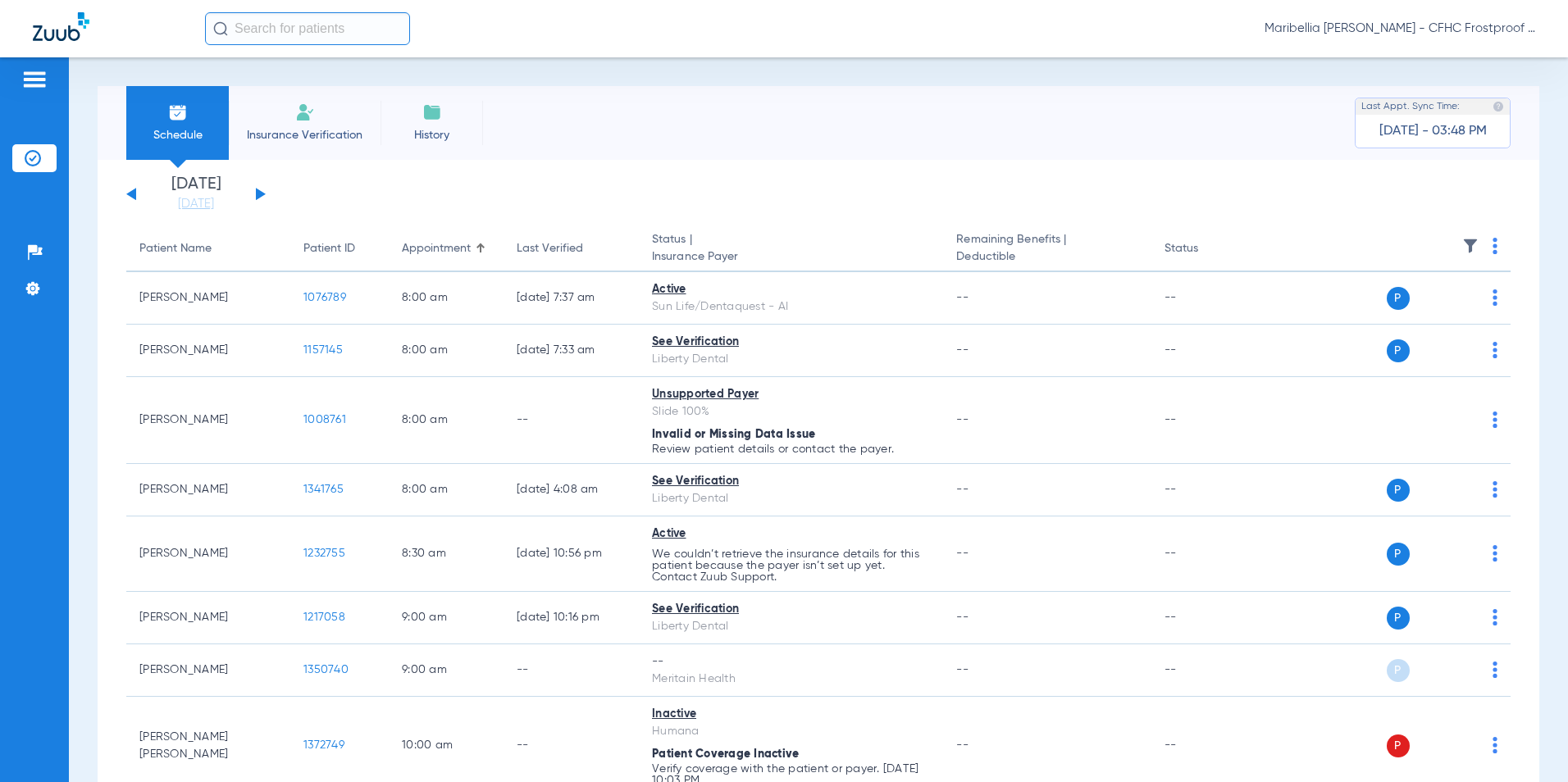
click at [260, 195] on button at bounding box center [260, 193] width 9 height 12
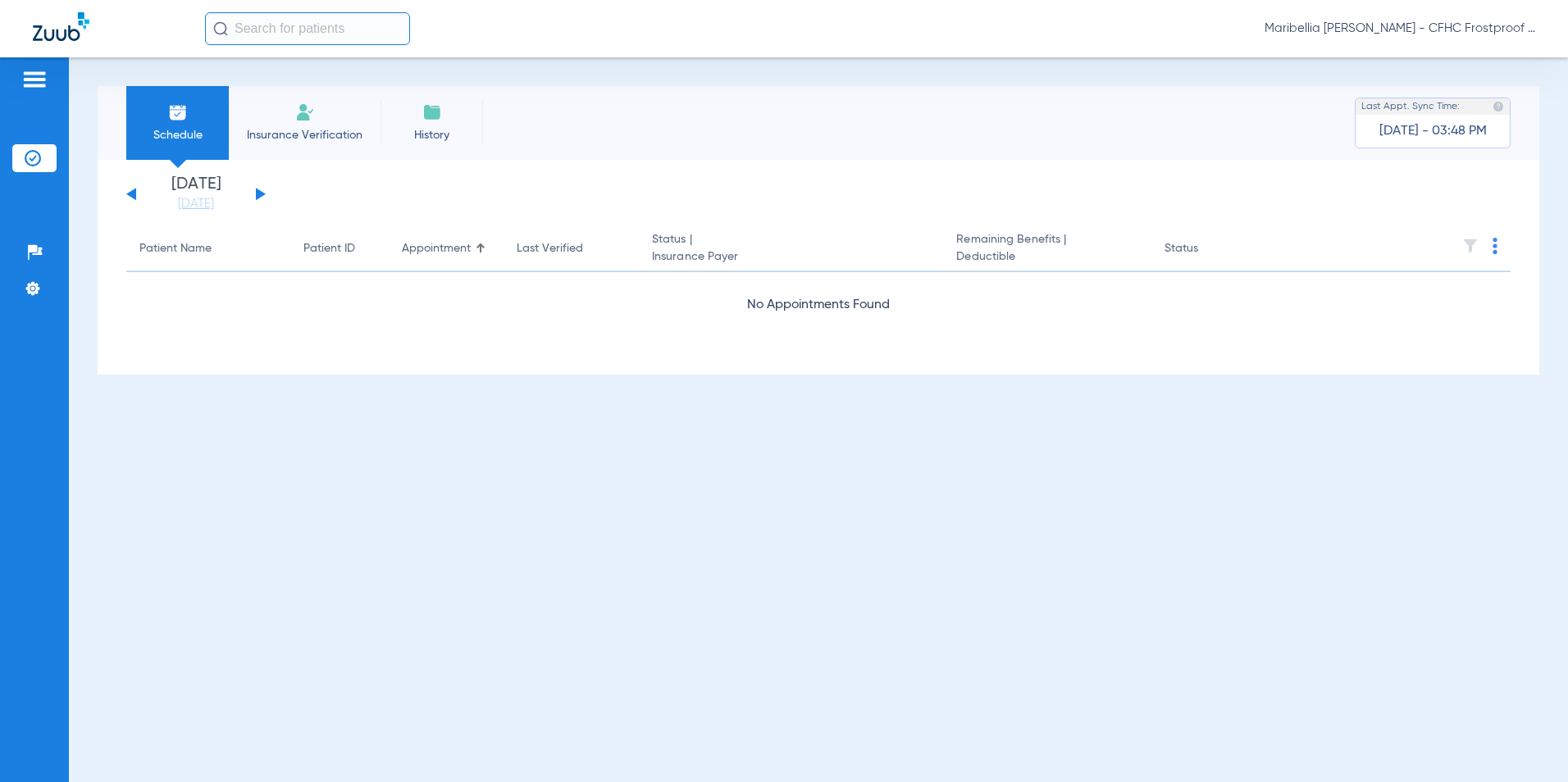
click at [260, 195] on button at bounding box center [260, 193] width 9 height 12
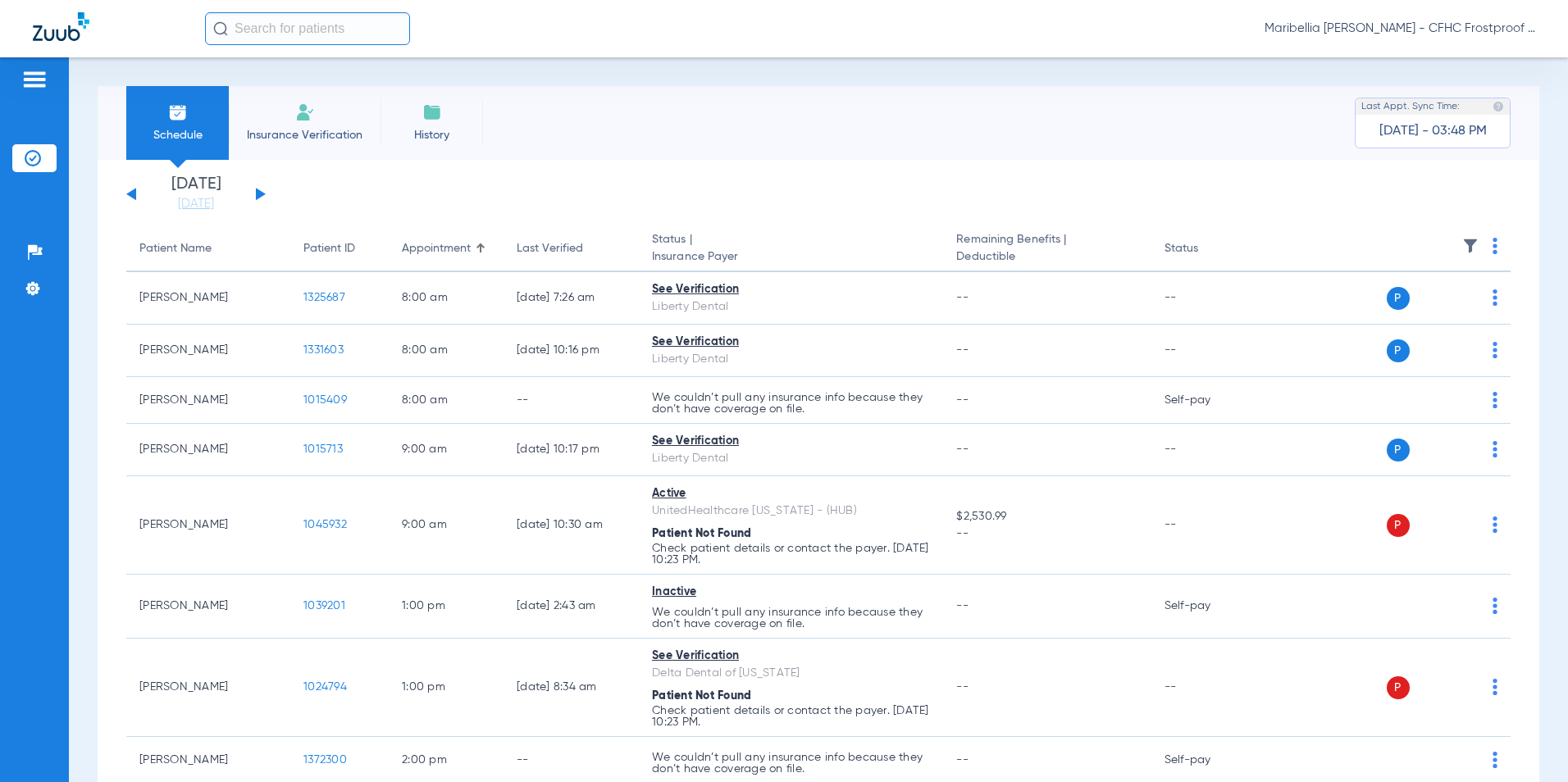
click at [260, 195] on button at bounding box center [260, 193] width 9 height 12
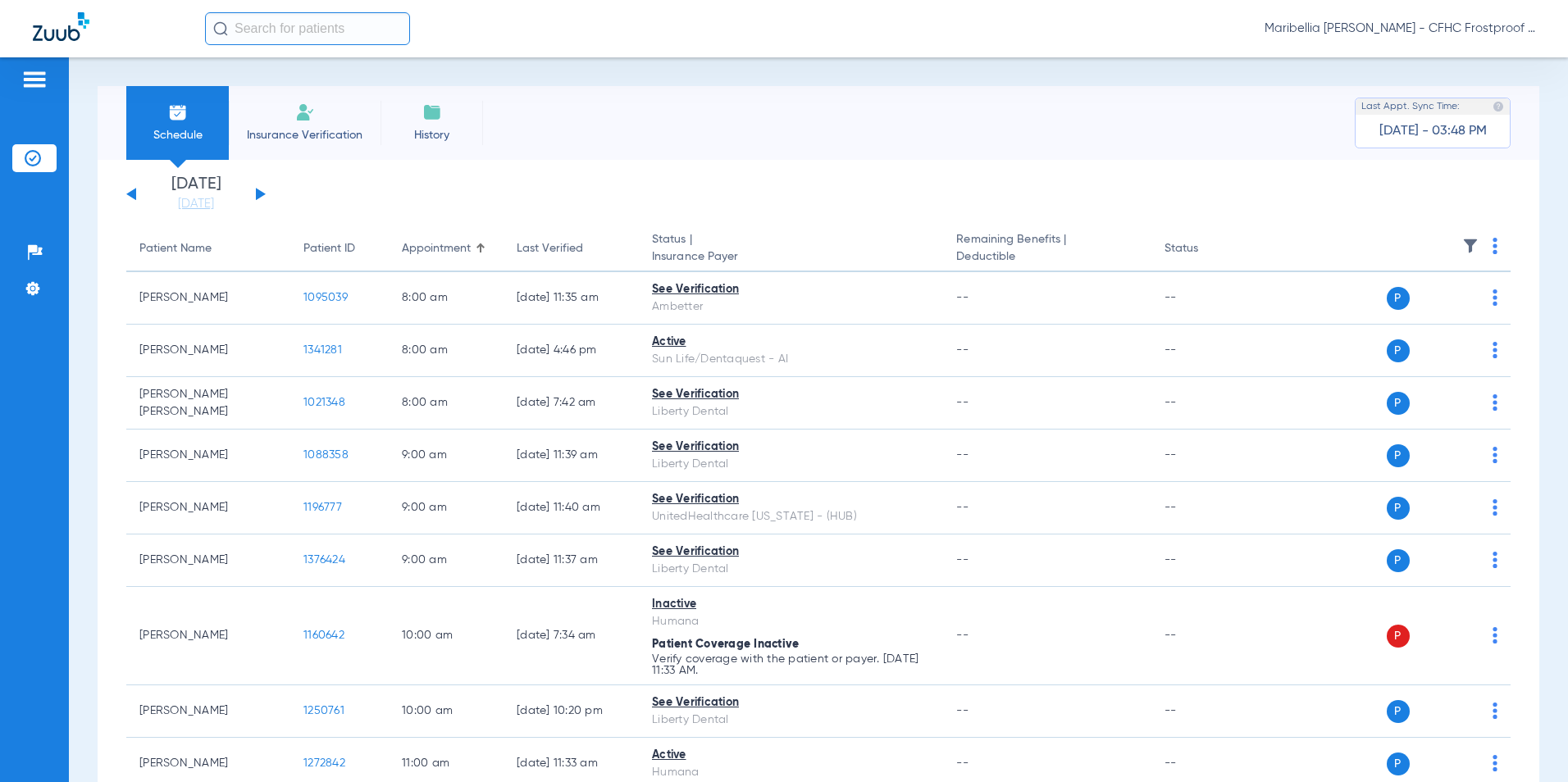
click at [130, 191] on div "[DATE] [DATE] [DATE] [DATE] [DATE] [DATE] [DATE] [DATE] [DATE] [DATE] [DATE] [D…" at bounding box center [196, 194] width 140 height 36
click at [130, 194] on button at bounding box center [131, 193] width 9 height 12
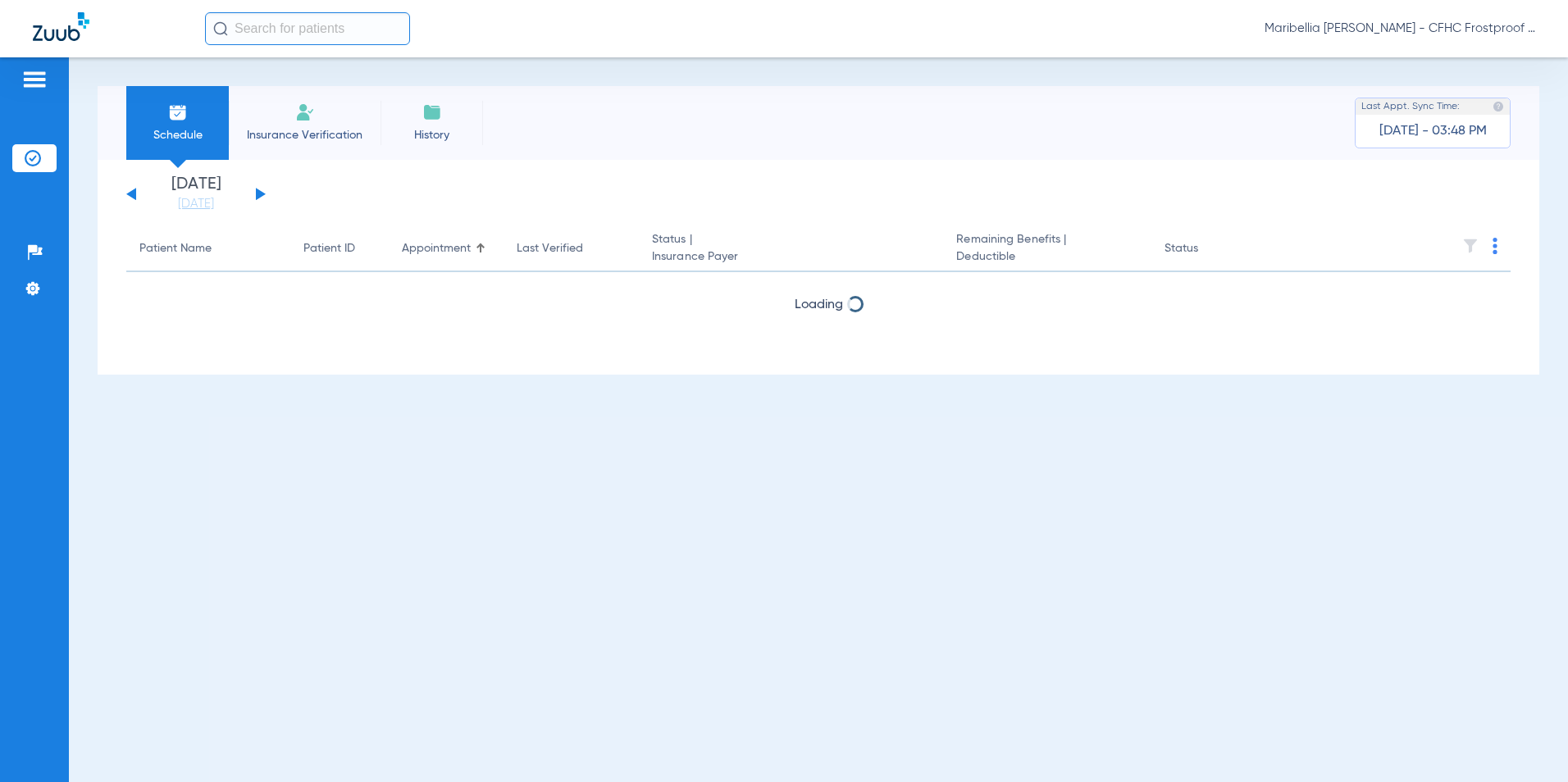
click at [130, 194] on button at bounding box center [131, 193] width 9 height 12
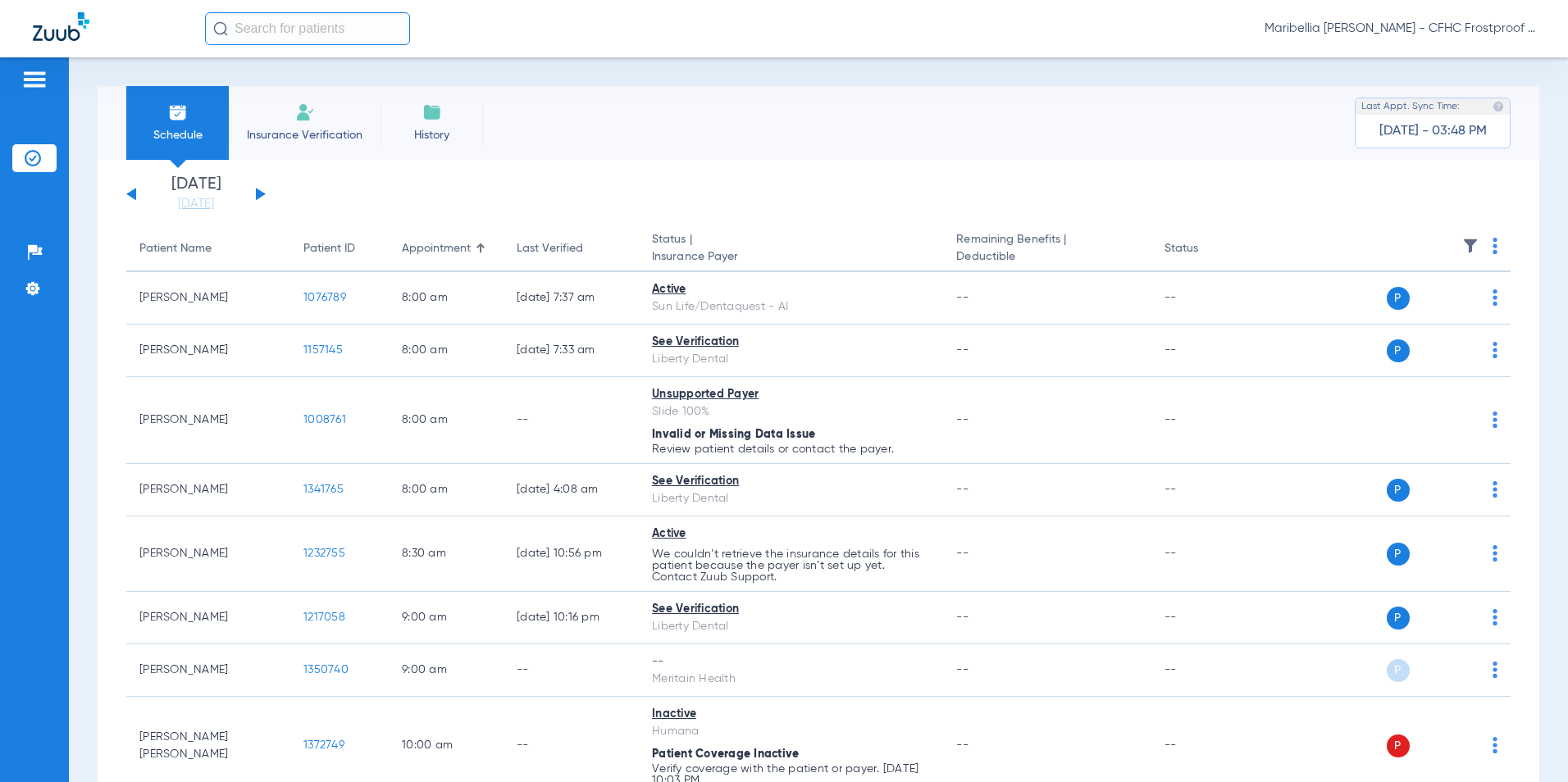
click at [130, 194] on button at bounding box center [131, 193] width 9 height 12
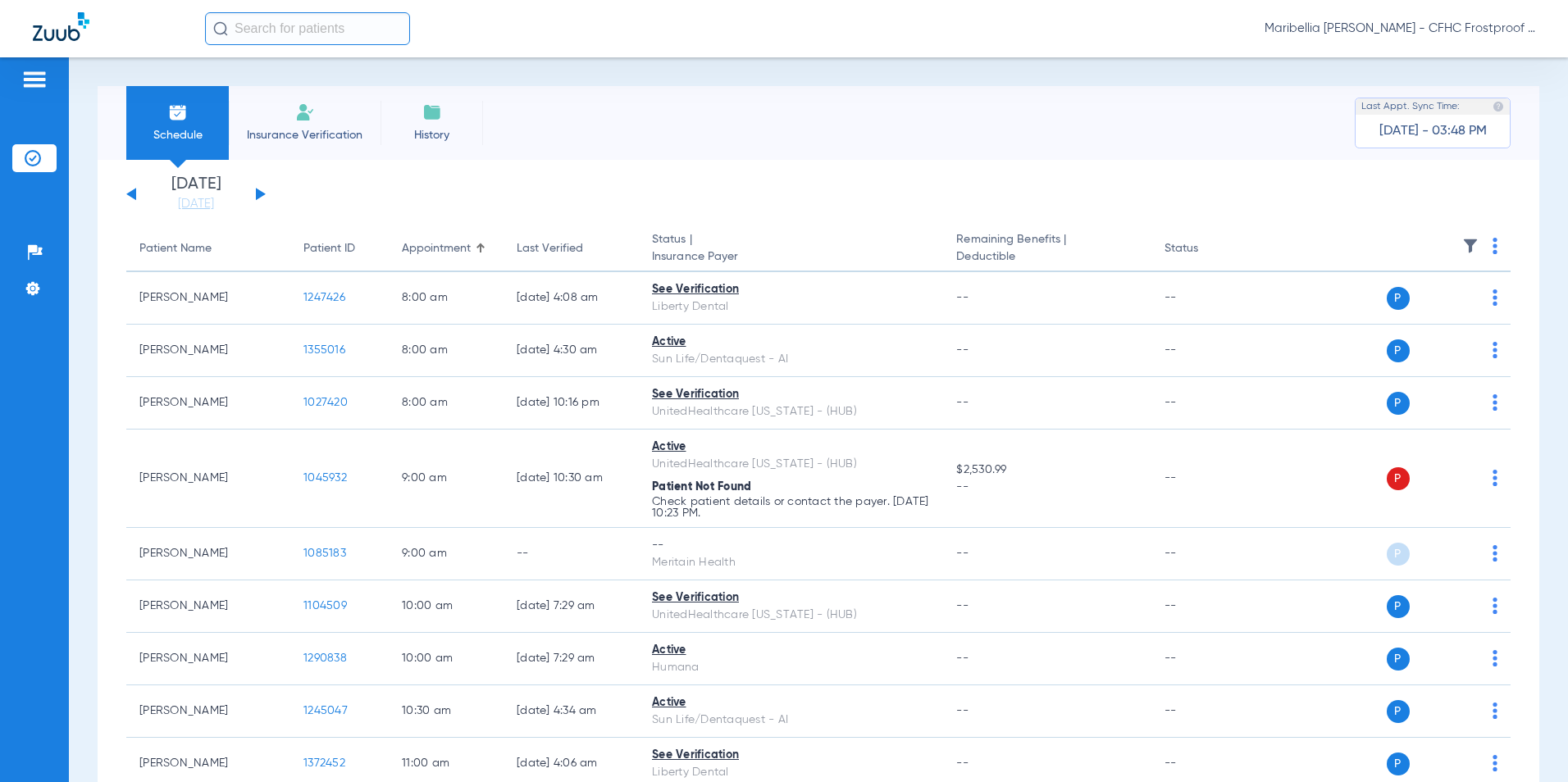
click at [130, 194] on button at bounding box center [131, 193] width 9 height 12
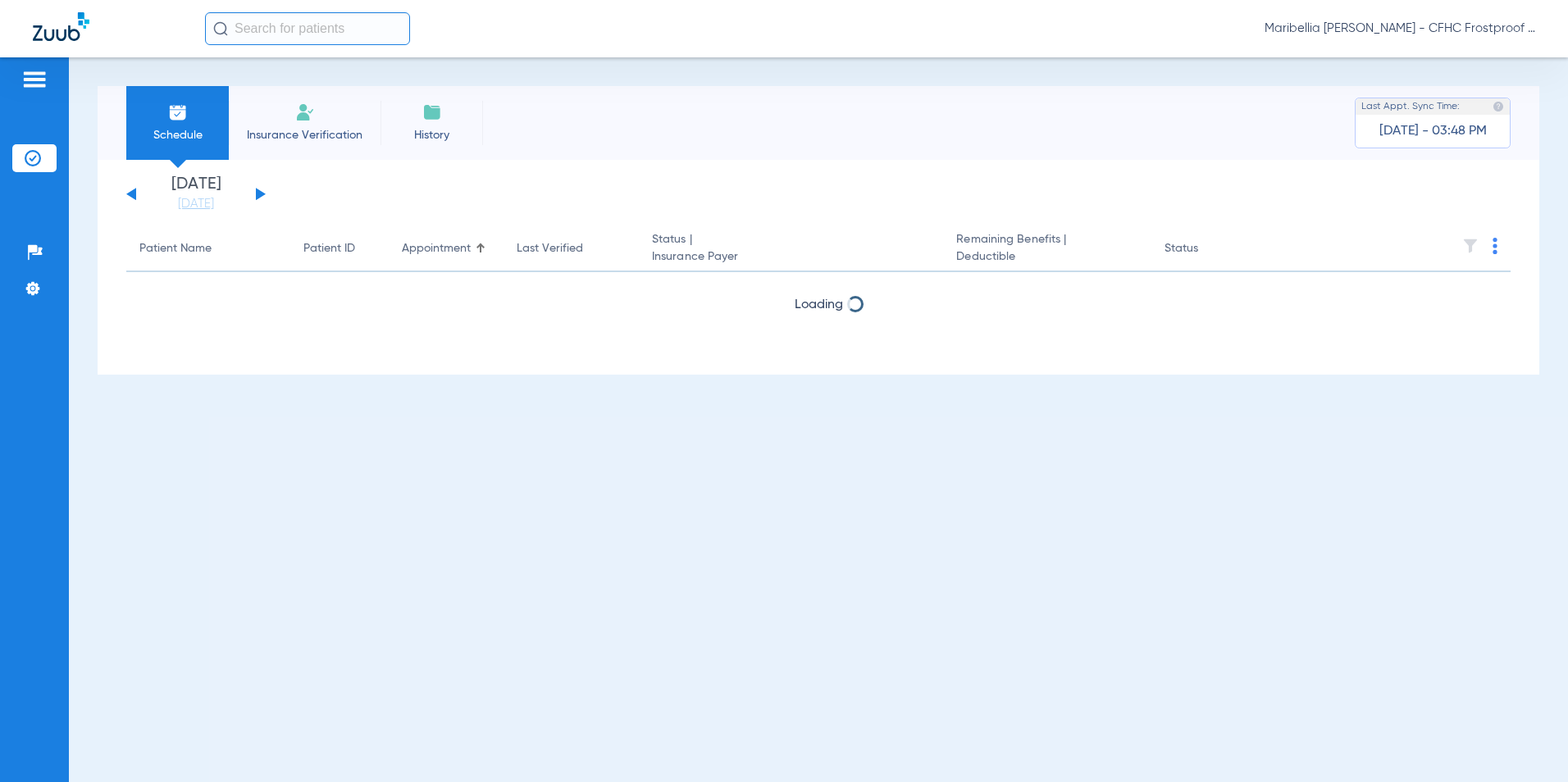
click at [256, 189] on button at bounding box center [260, 193] width 9 height 12
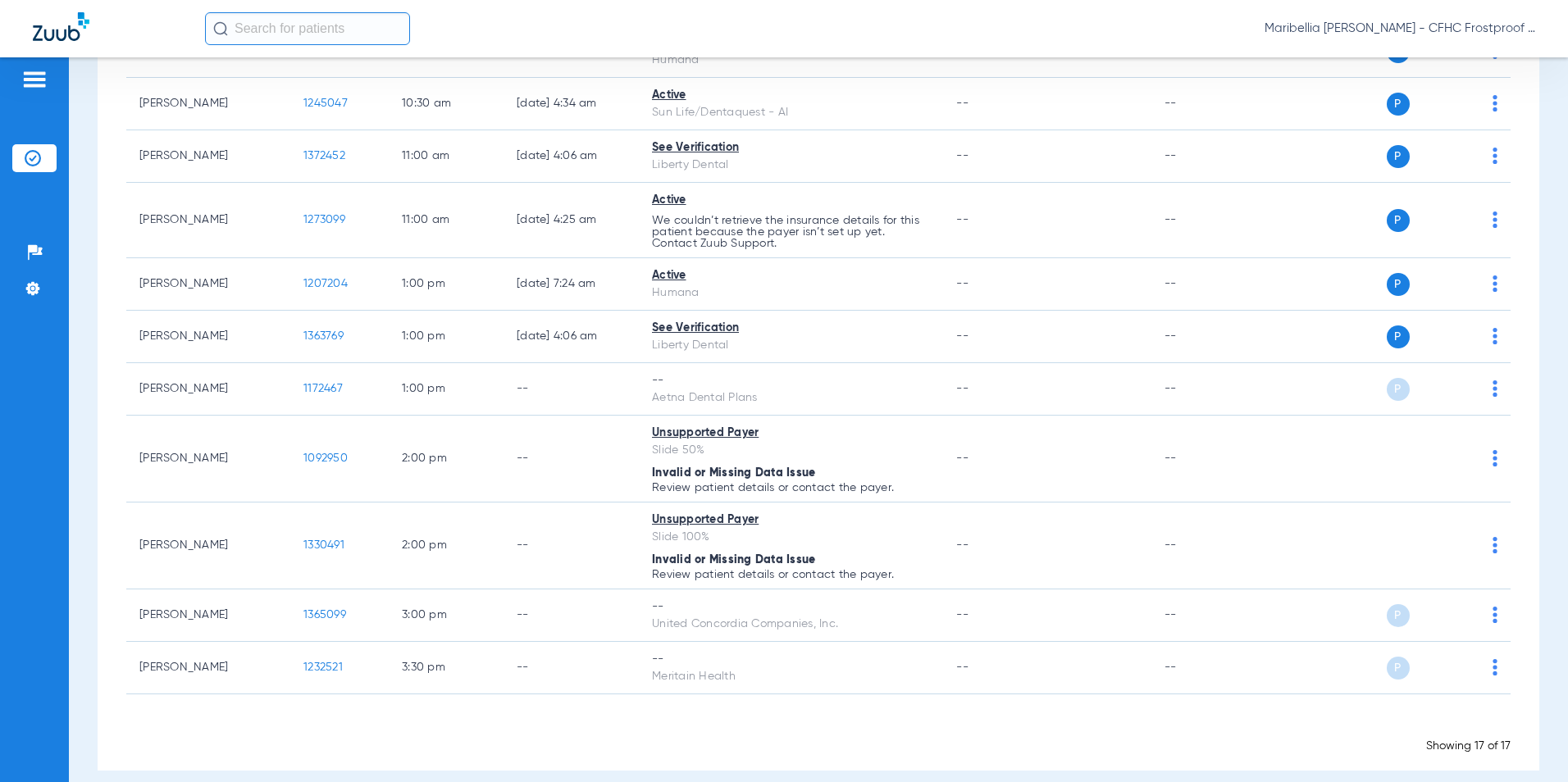
scroll to position [625, 0]
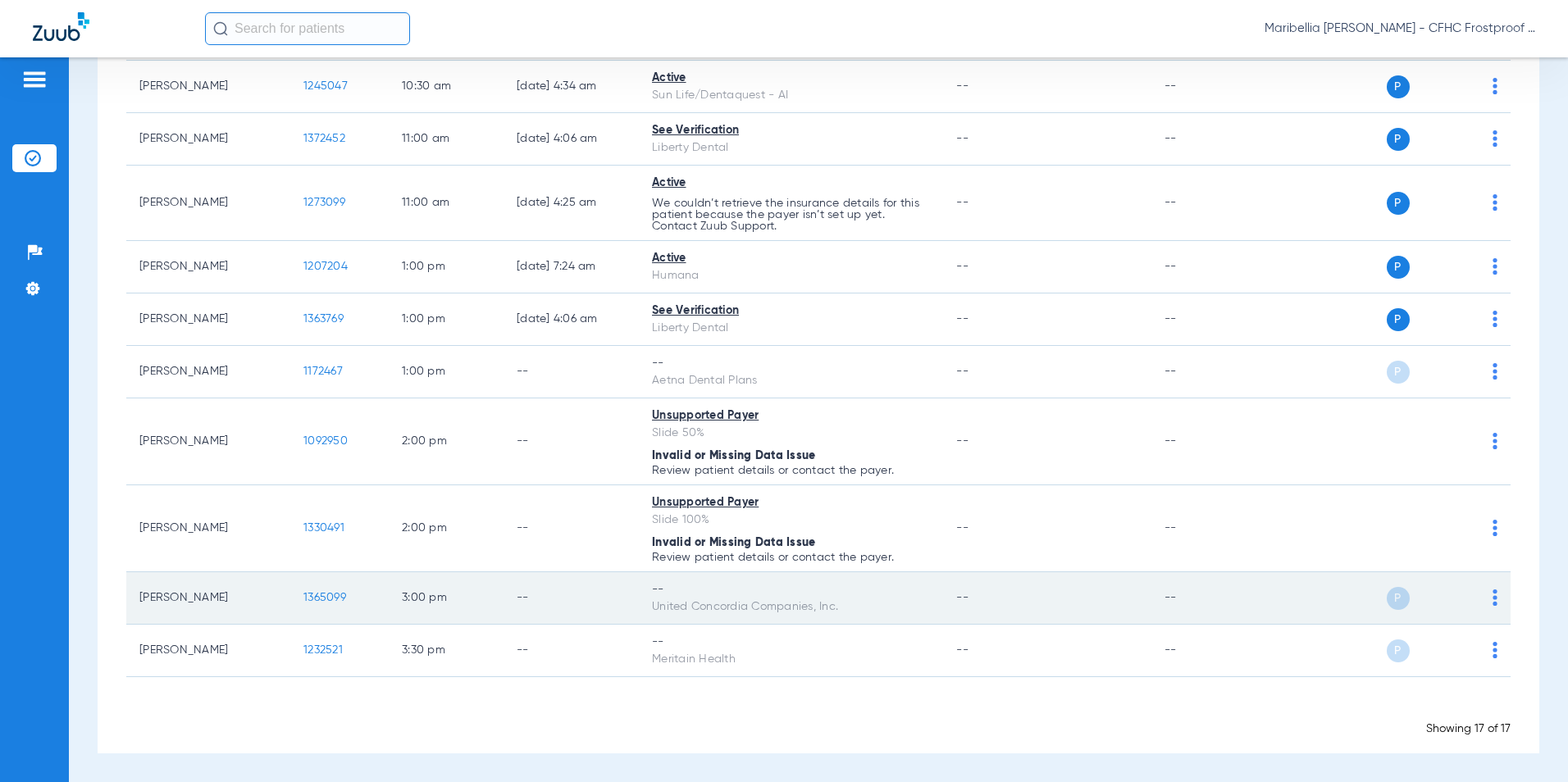
click at [324, 600] on span "1365099" at bounding box center [325, 598] width 42 height 11
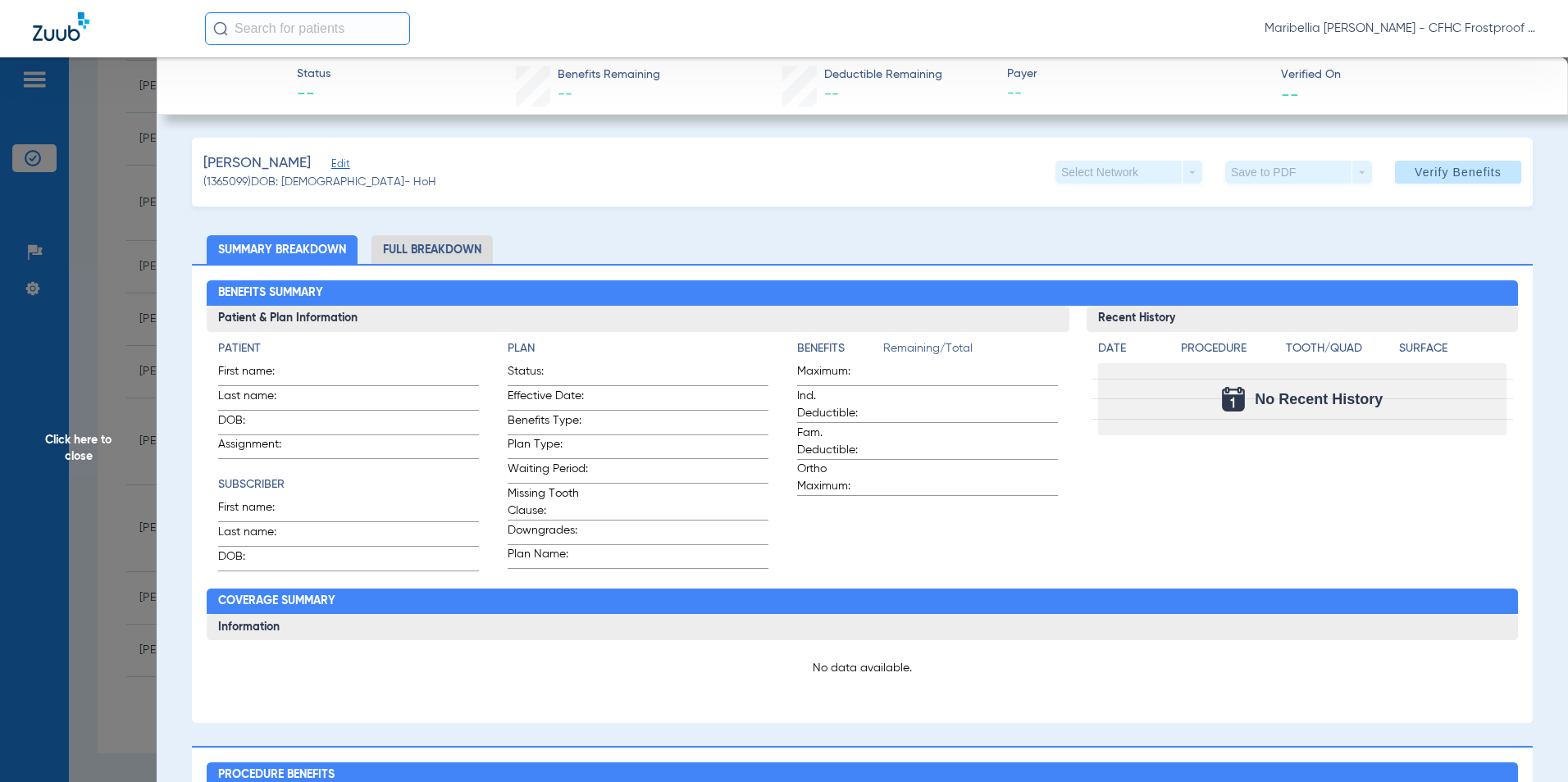
click at [331, 167] on span "Edit" at bounding box center [339, 166] width 15 height 16
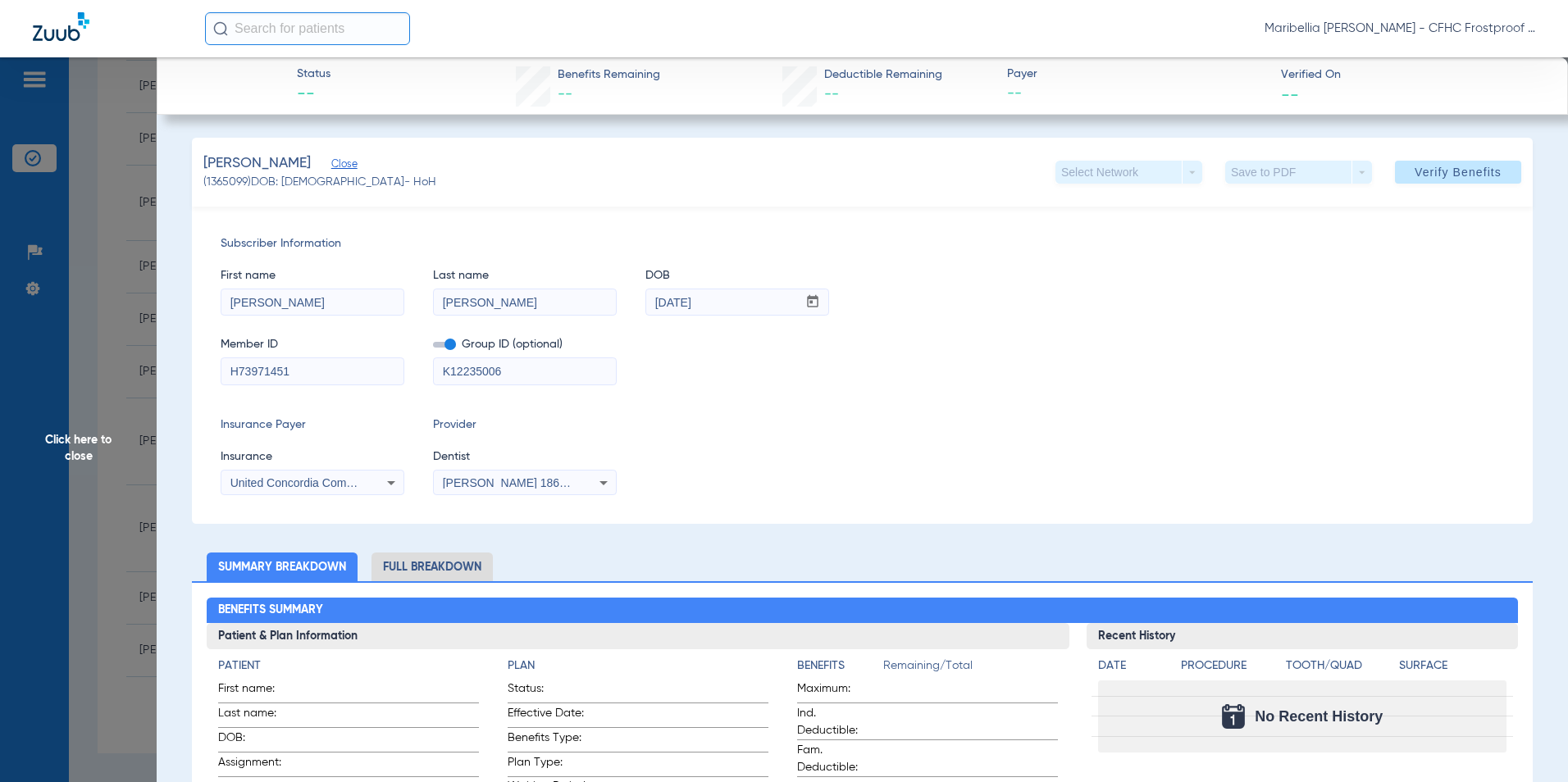
click at [127, 425] on span "Click here to close" at bounding box center [78, 448] width 157 height 782
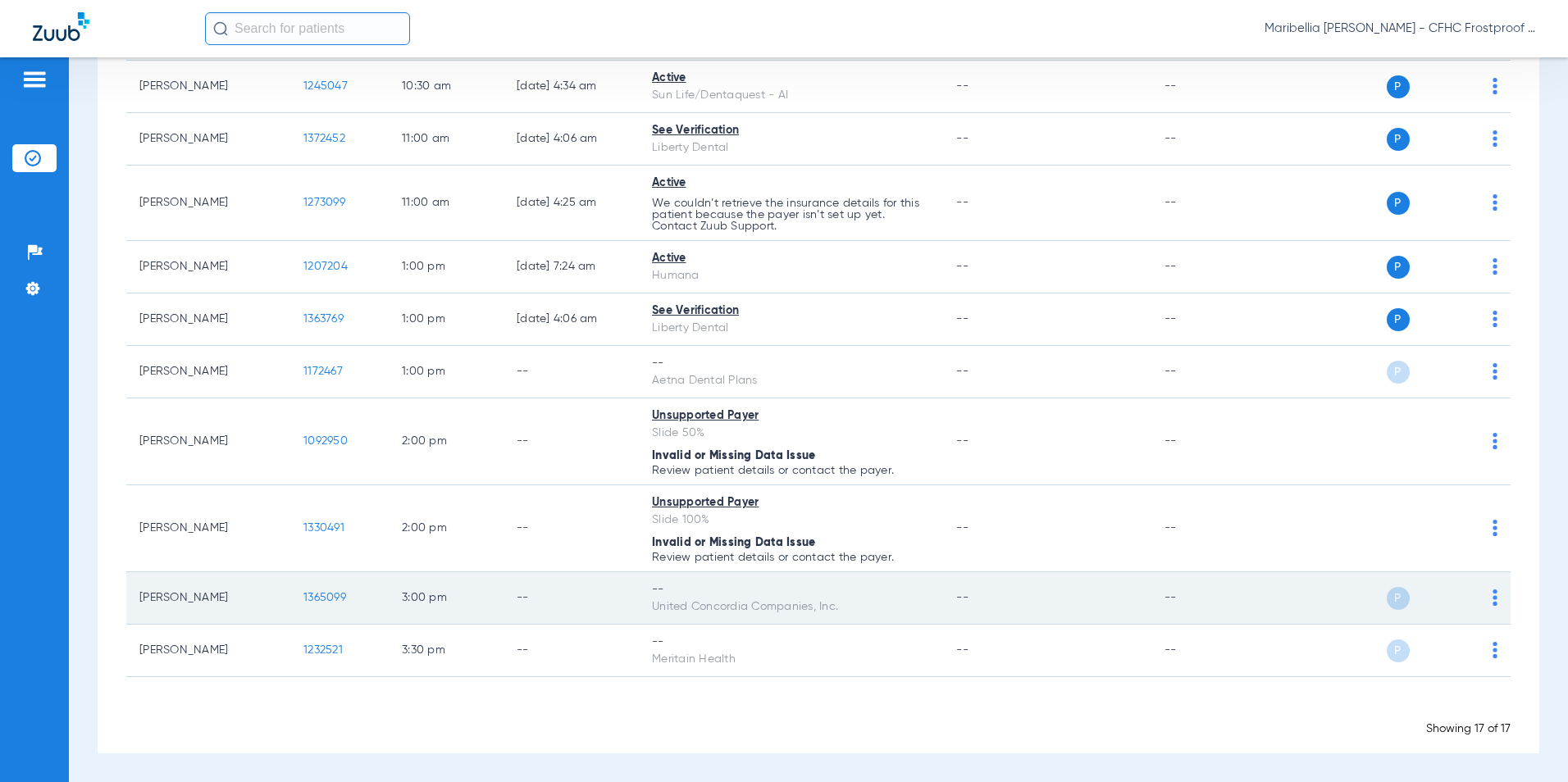
click at [333, 602] on span "1365099" at bounding box center [325, 598] width 42 height 11
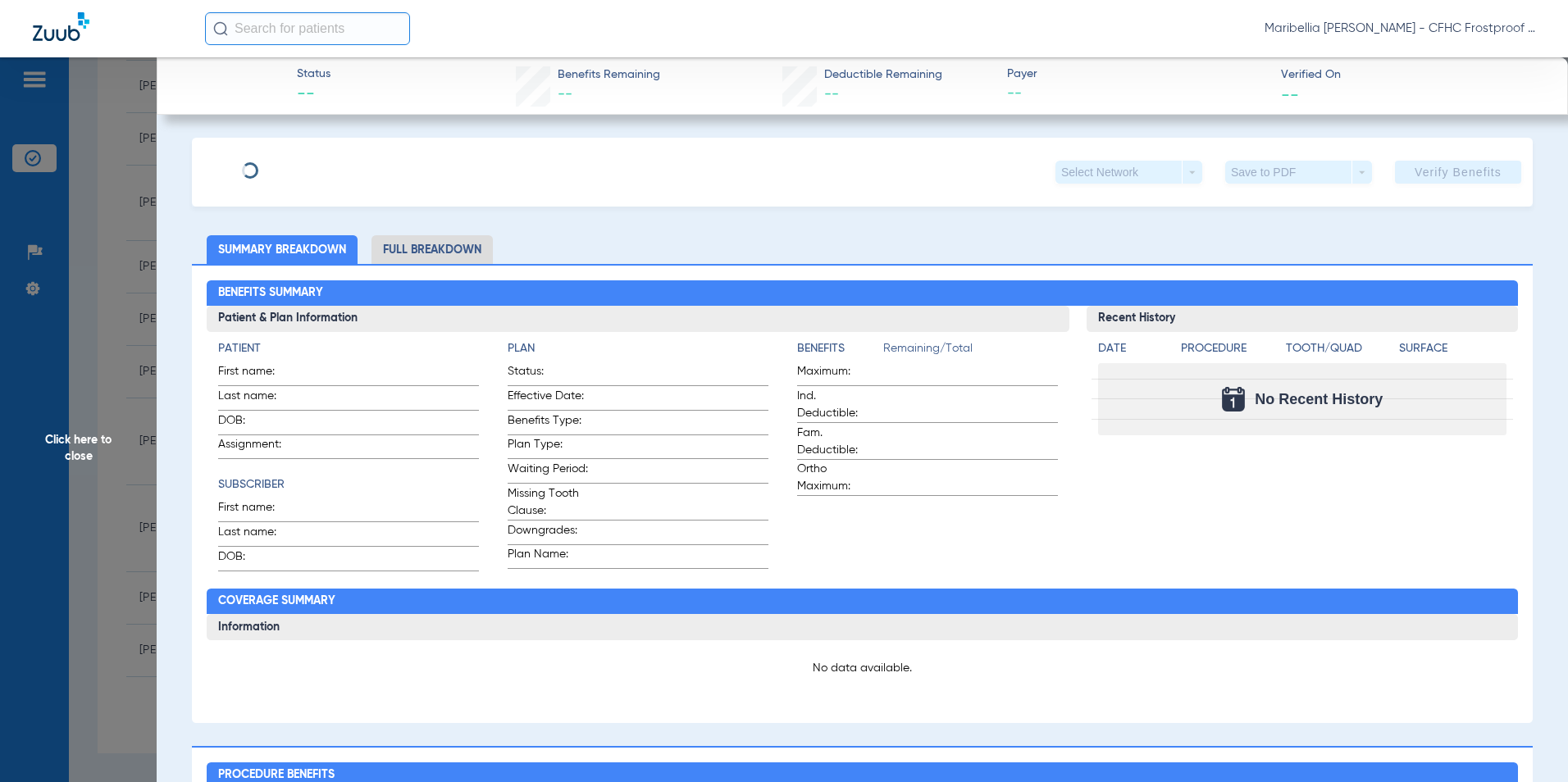
type input "[PERSON_NAME]"
type input "[DATE]"
type input "H73971451"
type input "K12235006"
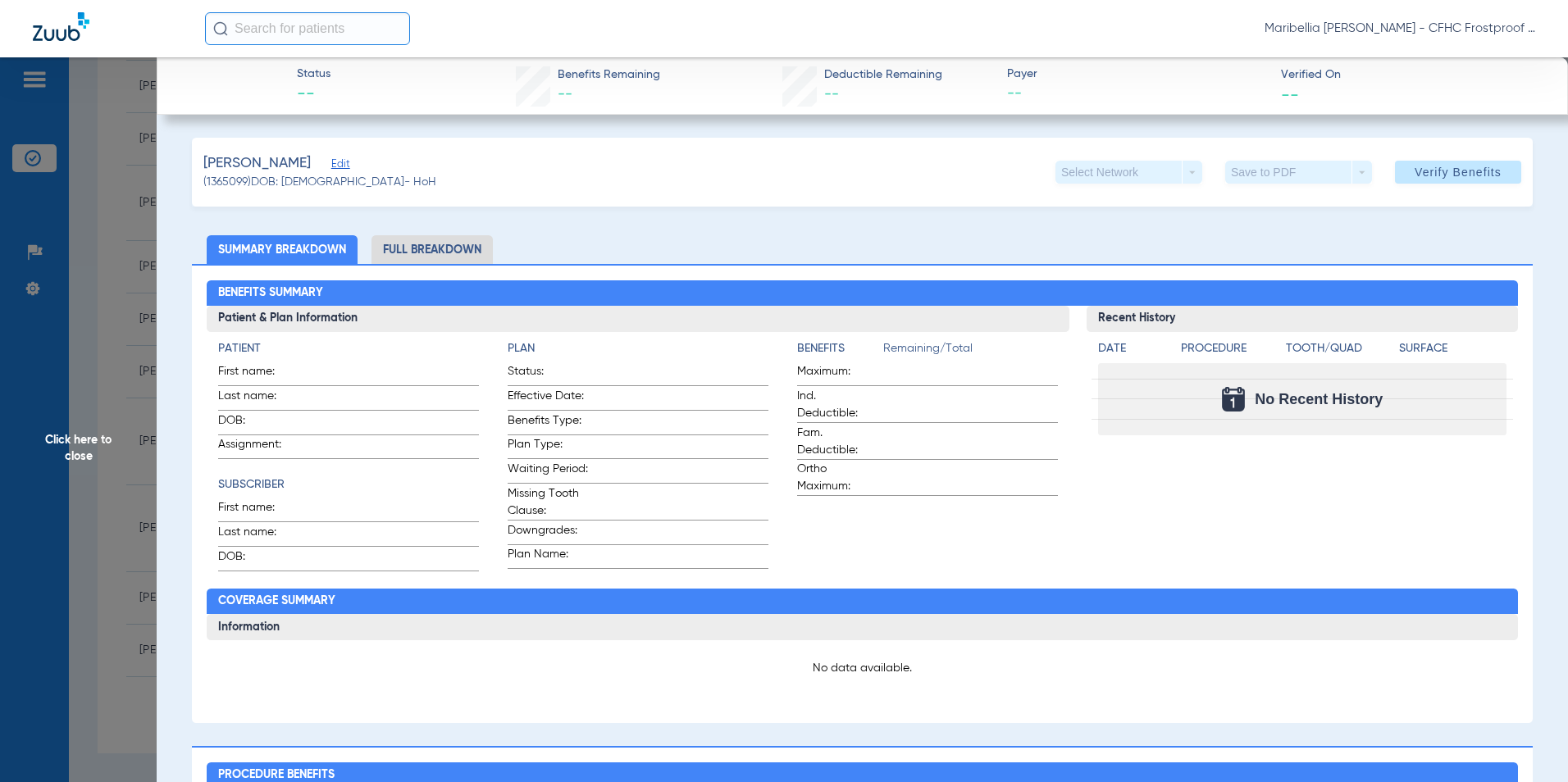
click at [331, 172] on span "Edit" at bounding box center [339, 166] width 15 height 16
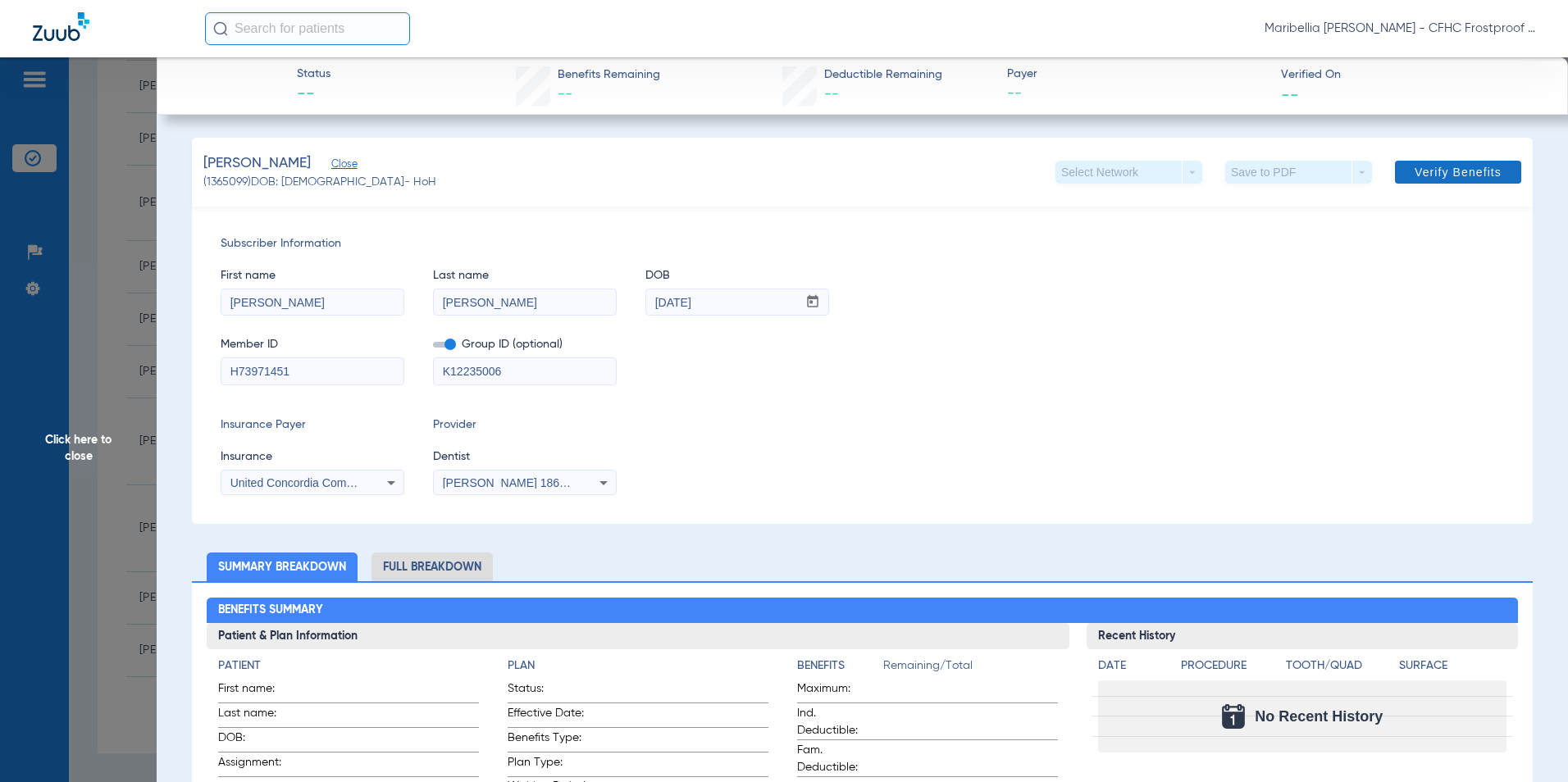
click at [1433, 173] on span "Verify Benefits" at bounding box center [1459, 173] width 87 height 13
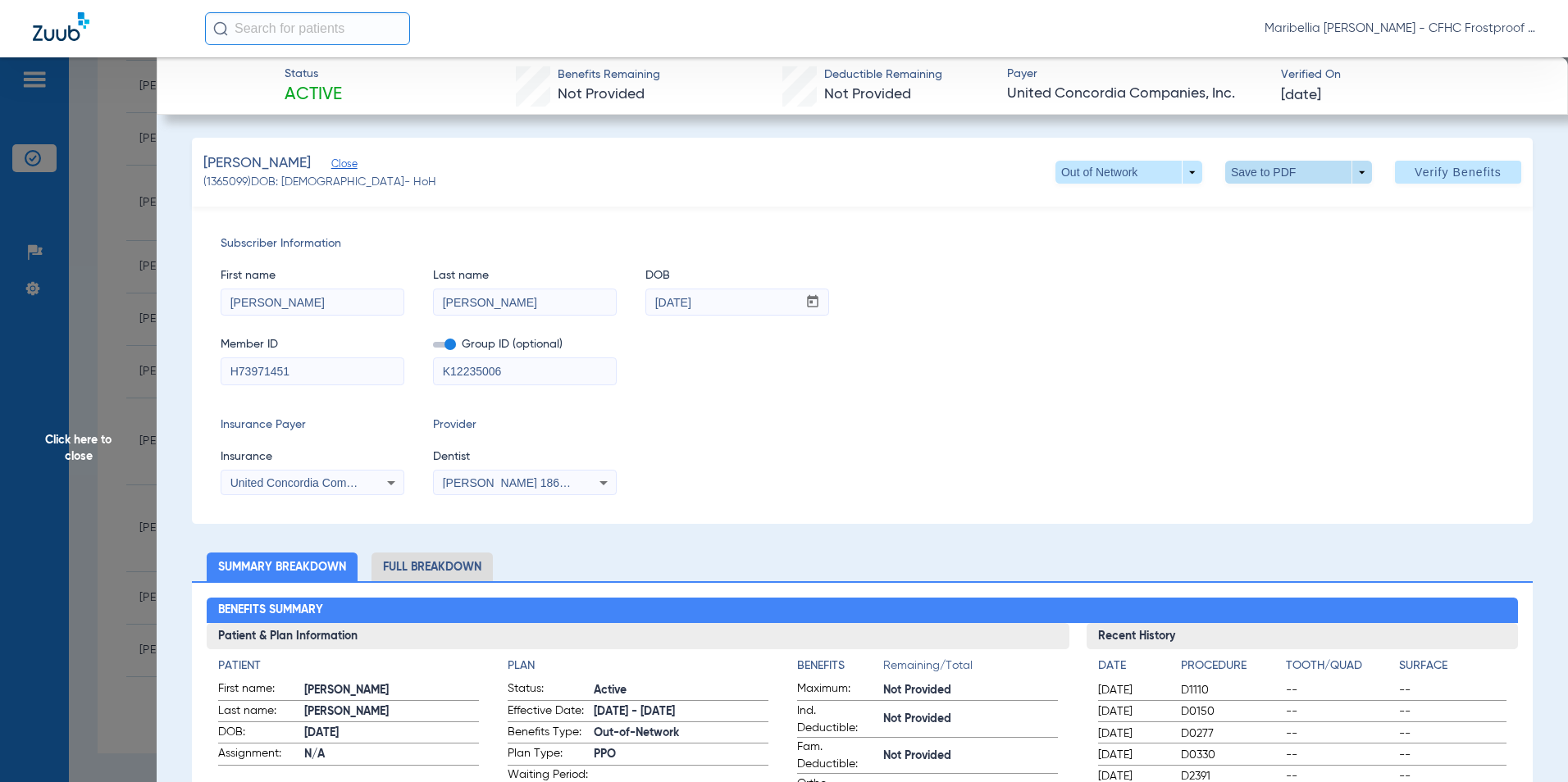
click at [1299, 175] on span at bounding box center [1299, 173] width 40 height 40
click at [1277, 203] on span "Save to PDF" at bounding box center [1293, 205] width 65 height 11
